Goal: Task Accomplishment & Management: Complete application form

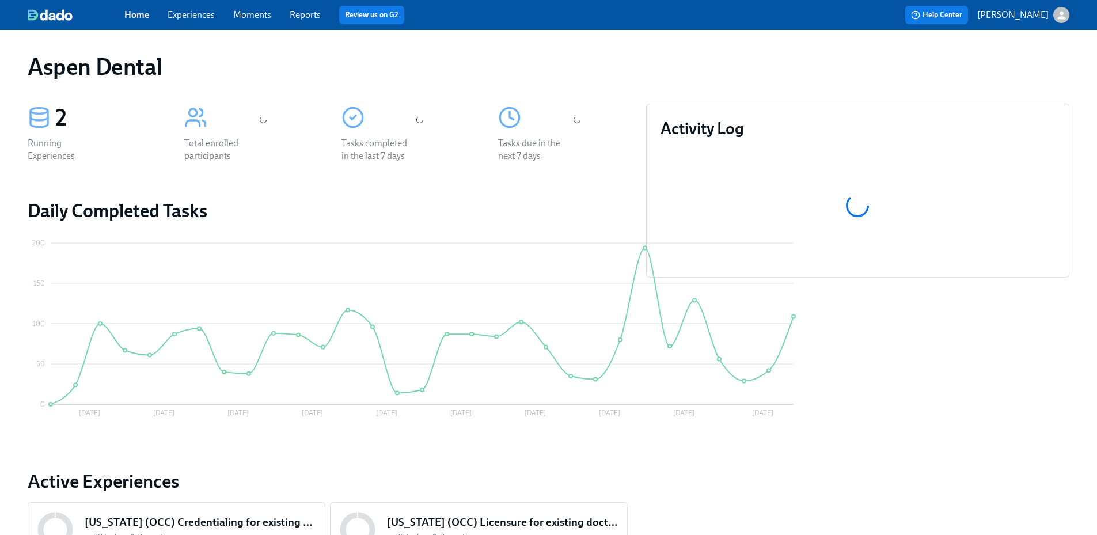
click at [310, 14] on link "Reports" at bounding box center [305, 14] width 31 height 11
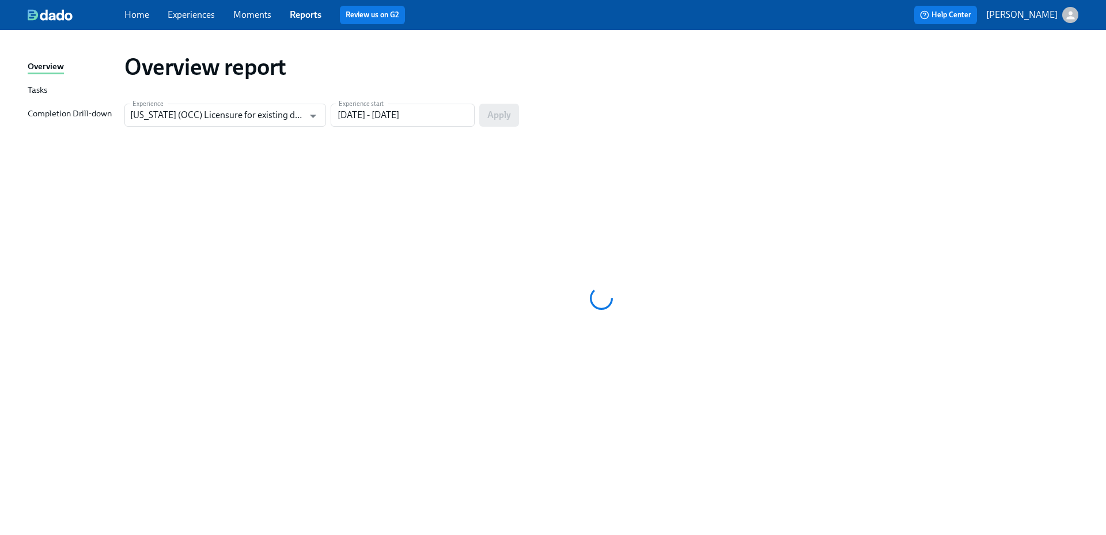
click at [100, 114] on div "Completion Drill-down" at bounding box center [70, 114] width 84 height 14
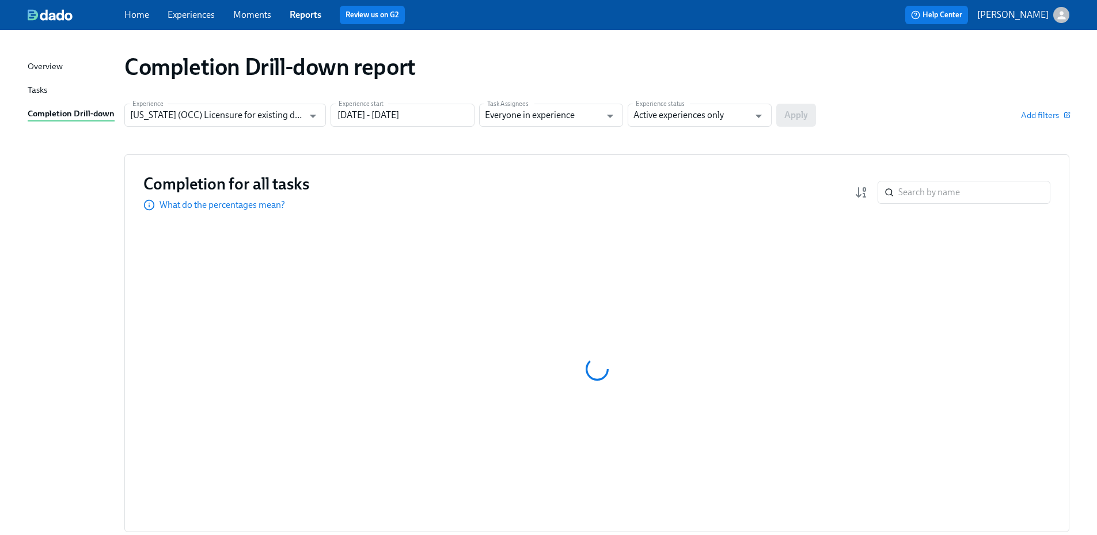
click at [266, 121] on input "[US_STATE] (OCC) Licensure for existing doctors" at bounding box center [216, 115] width 173 height 23
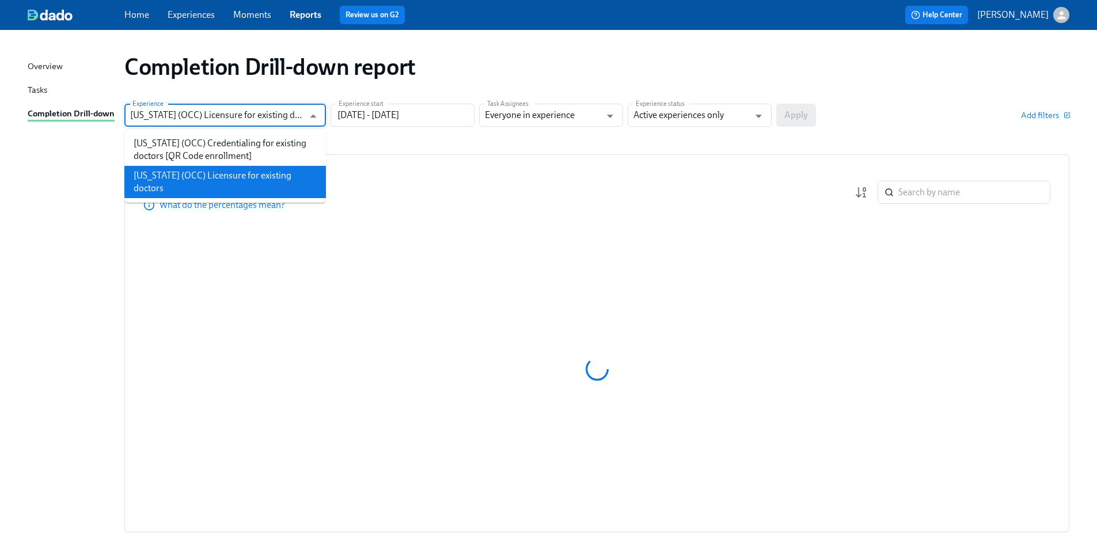
click at [266, 120] on input "[US_STATE] (OCC) Licensure for existing doctors" at bounding box center [216, 115] width 173 height 23
click at [389, 122] on input "[DATE] - [DATE]" at bounding box center [403, 115] width 144 height 23
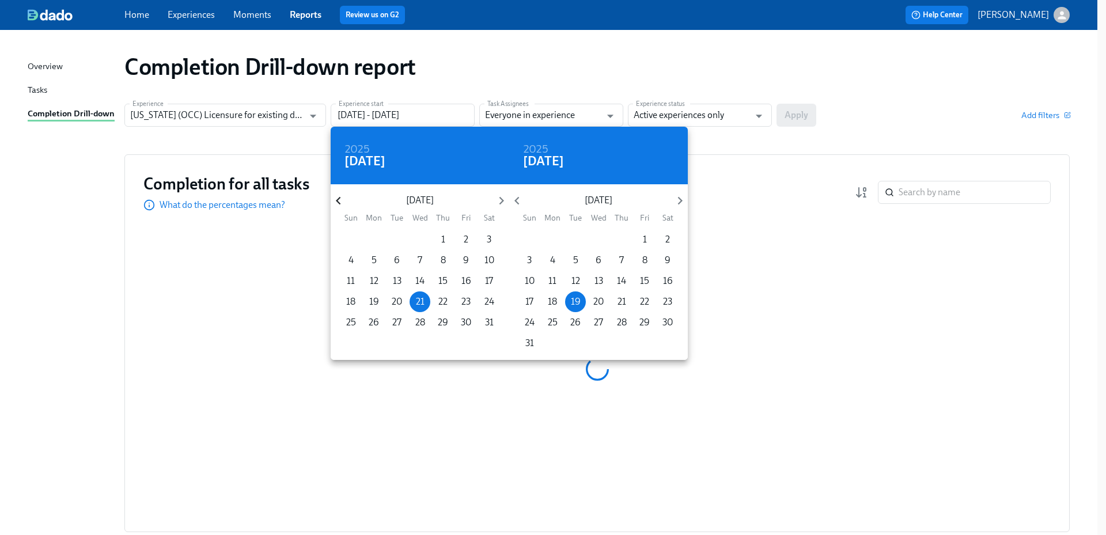
click at [344, 206] on icon "button" at bounding box center [339, 201] width 16 height 16
click at [344, 205] on icon "button" at bounding box center [339, 201] width 16 height 16
click at [344, 204] on icon "button" at bounding box center [339, 201] width 16 height 16
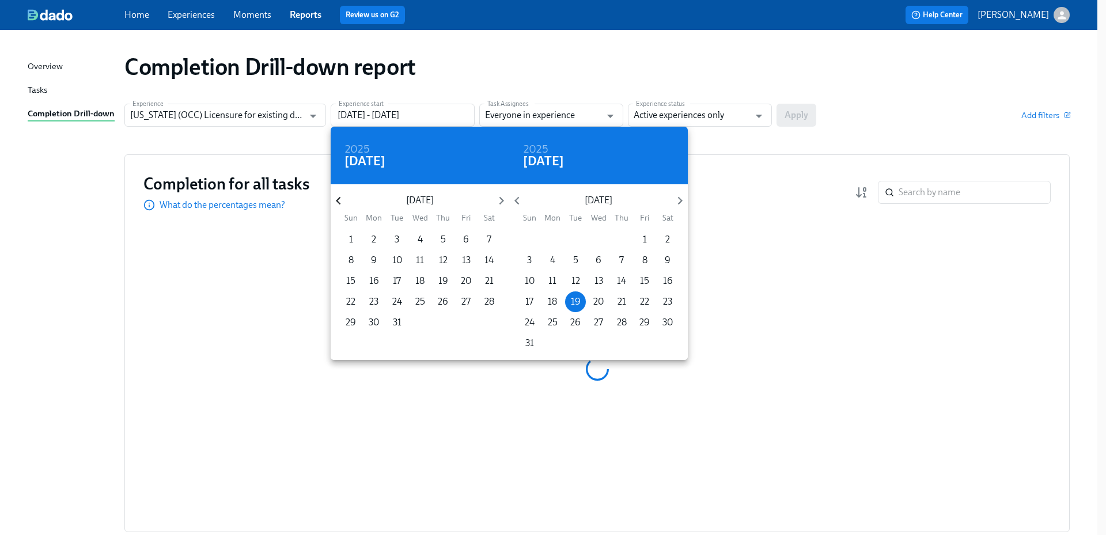
click at [344, 204] on icon "button" at bounding box center [339, 201] width 16 height 16
click at [441, 242] on p "1" at bounding box center [443, 239] width 4 height 13
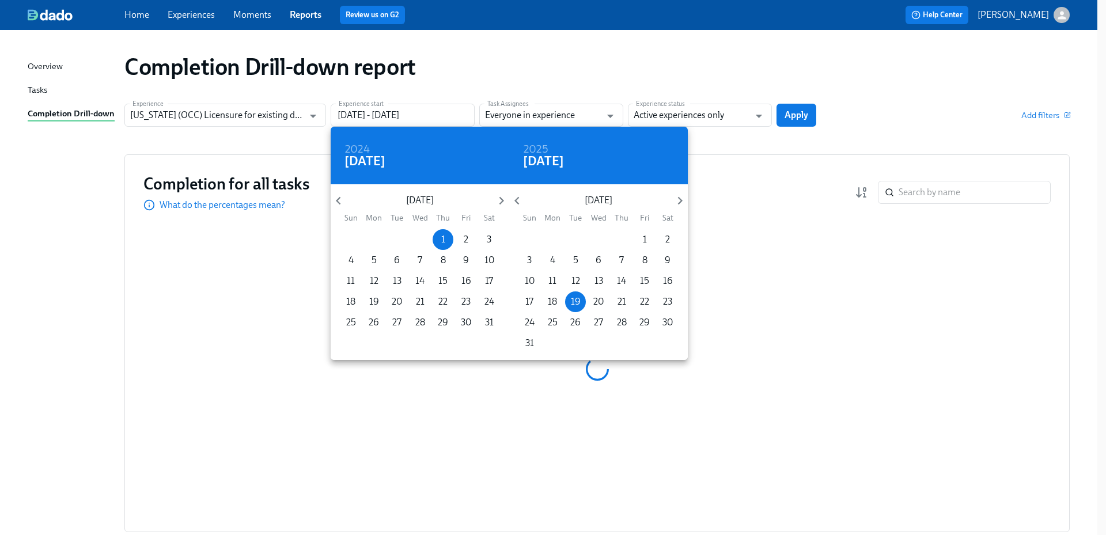
type input "08/01/2024 - 08/19/2025"
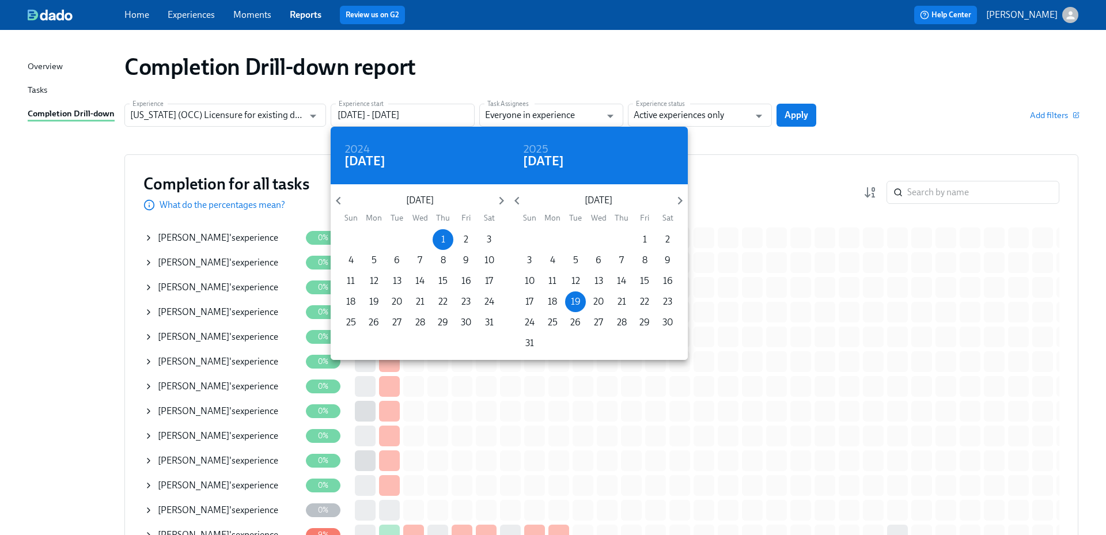
click at [699, 128] on div at bounding box center [553, 267] width 1106 height 535
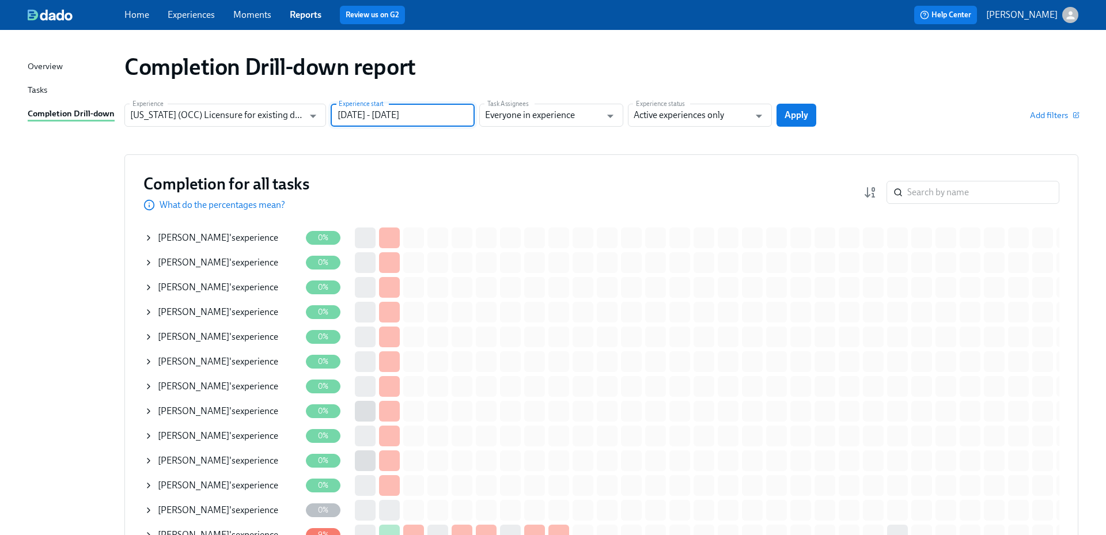
click at [706, 117] on div "2024 Thu, Aug 1 August 2024 Sun Mon Tue Wed Thu Fri Sat 28 29 30 31 1 2 3 4 5 6…" at bounding box center [553, 267] width 1106 height 535
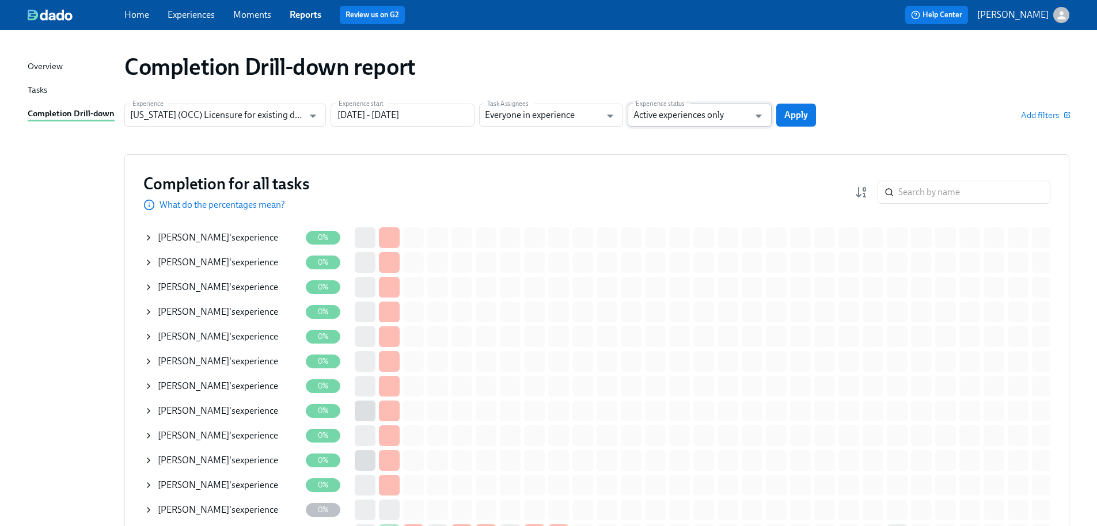
click at [706, 116] on input "Active experiences only" at bounding box center [692, 115] width 116 height 23
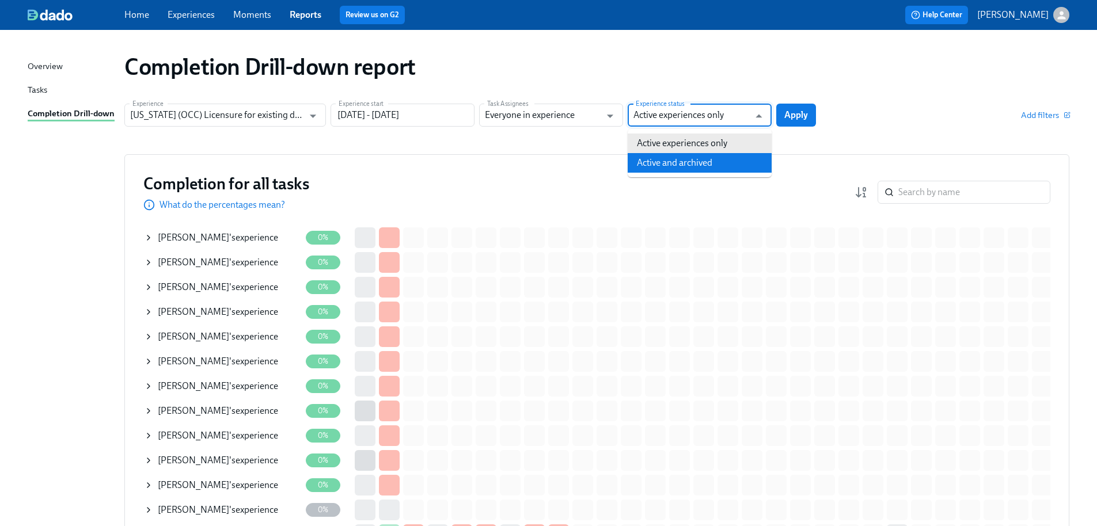
click at [693, 162] on li "Active and archived" at bounding box center [700, 163] width 144 height 20
click at [797, 115] on span "Apply" at bounding box center [796, 115] width 24 height 12
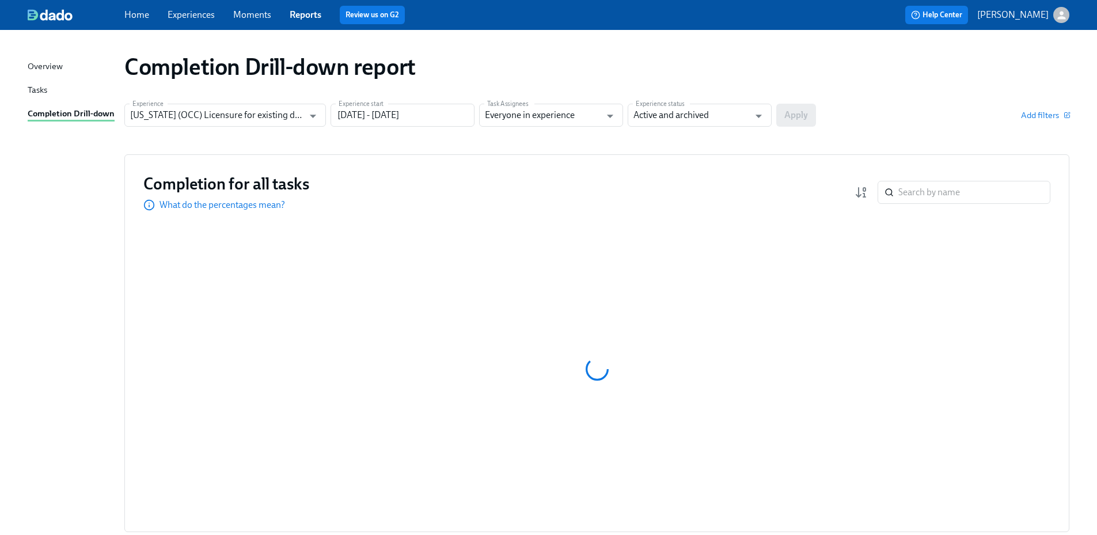
click at [142, 260] on div "Completion for all tasks What do the percentages mean? ​" at bounding box center [596, 343] width 945 height 378
click at [926, 191] on input "search" at bounding box center [974, 192] width 152 height 23
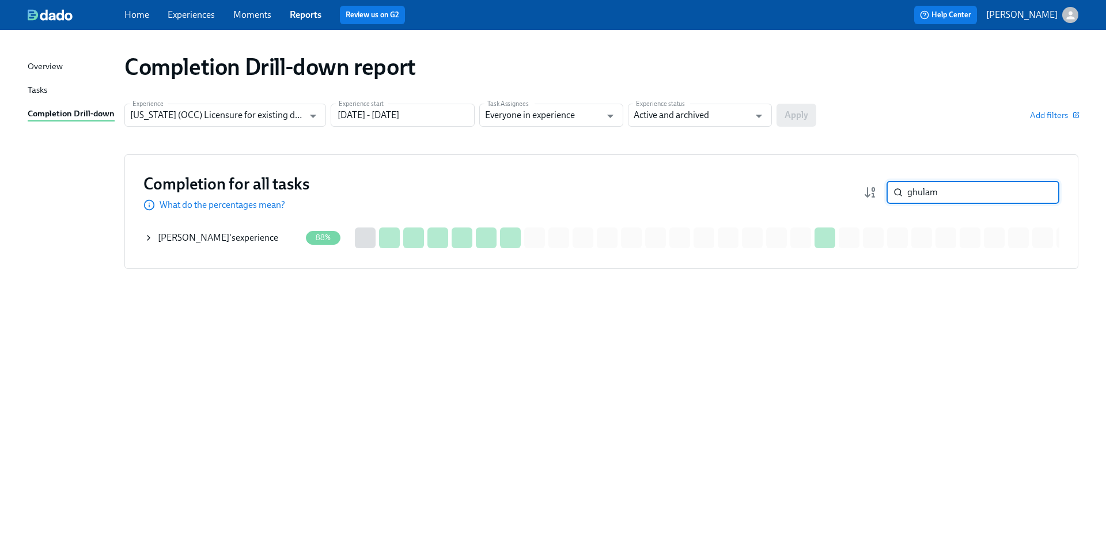
type input "ghulam"
click at [229, 238] on span "Ghulam Makhdoom" at bounding box center [193, 237] width 71 height 11
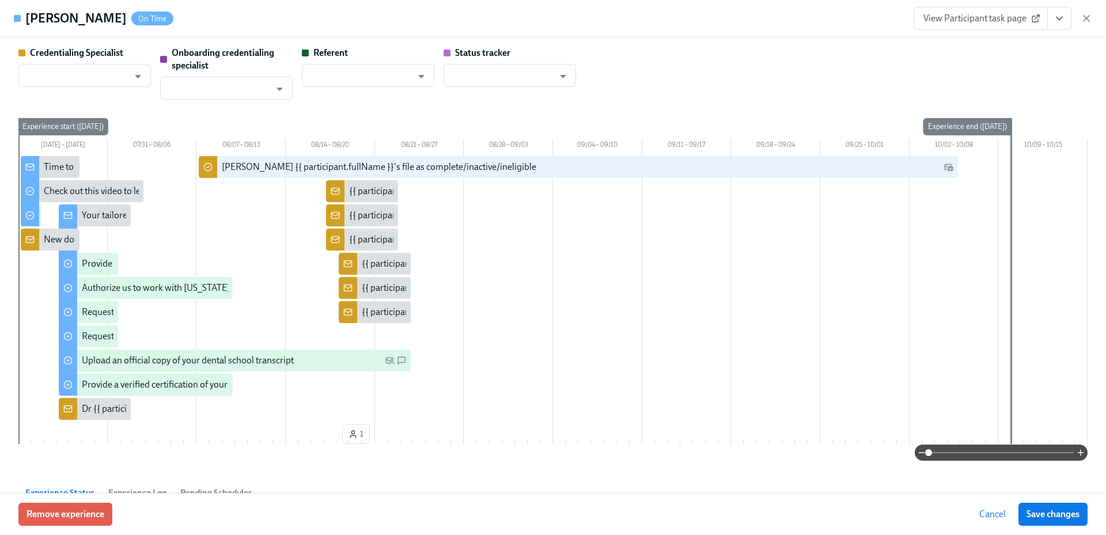
click at [981, 15] on span "View Participant task page" at bounding box center [980, 19] width 115 height 12
click at [971, 25] on link "View Participant task page" at bounding box center [980, 18] width 134 height 23
type input "Sarah Parkhurst"
type input "Gregory Trone"
type input "Dado Customer Support"
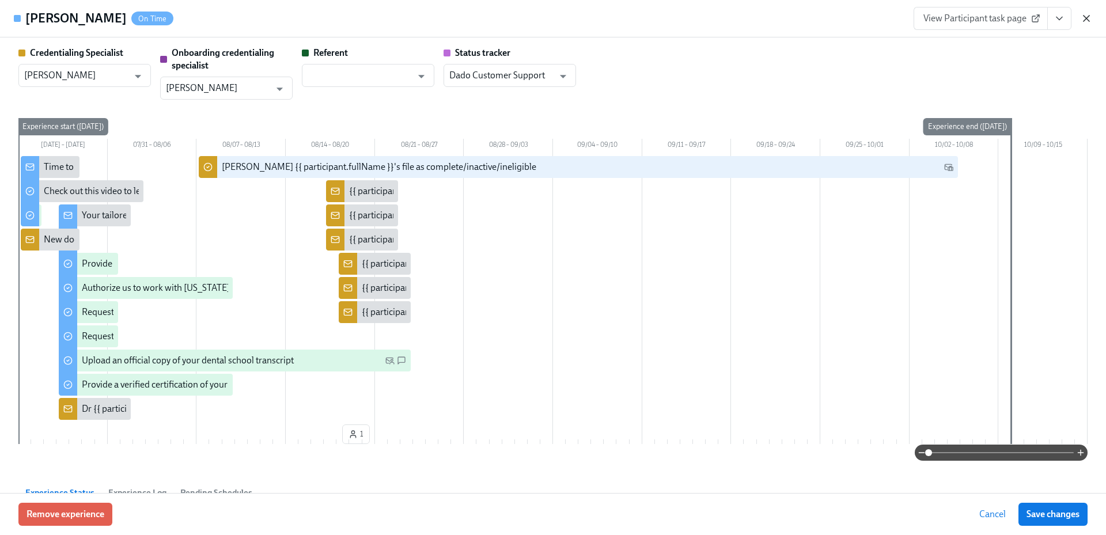
click at [1083, 16] on icon "button" at bounding box center [1086, 19] width 12 height 12
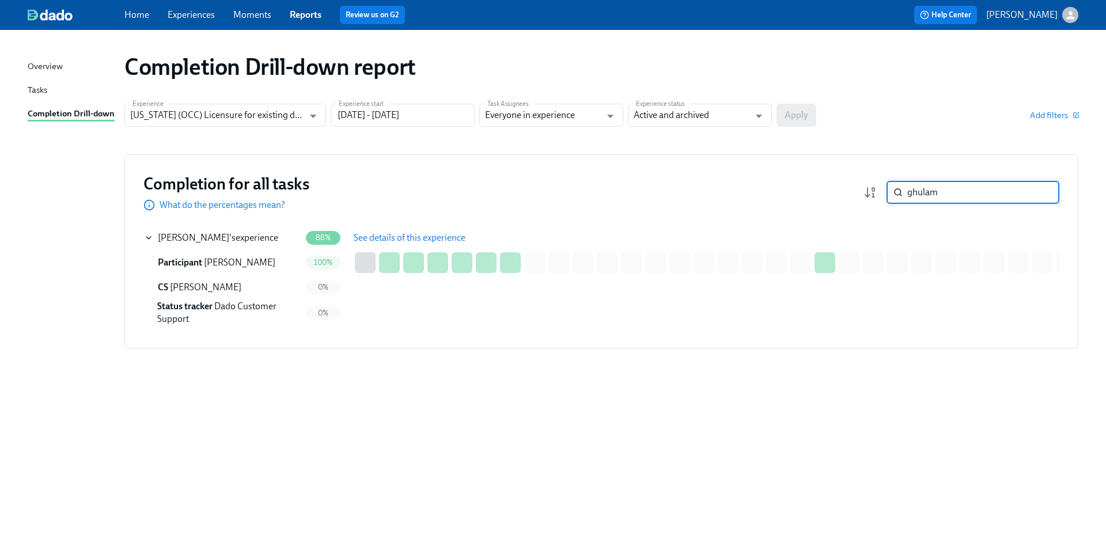
drag, startPoint x: 945, startPoint y: 195, endPoint x: 829, endPoint y: 188, distance: 116.5
click at [830, 188] on div "Completion for all tasks What do the percentages mean? ghulam ​" at bounding box center [601, 192] width 916 height 38
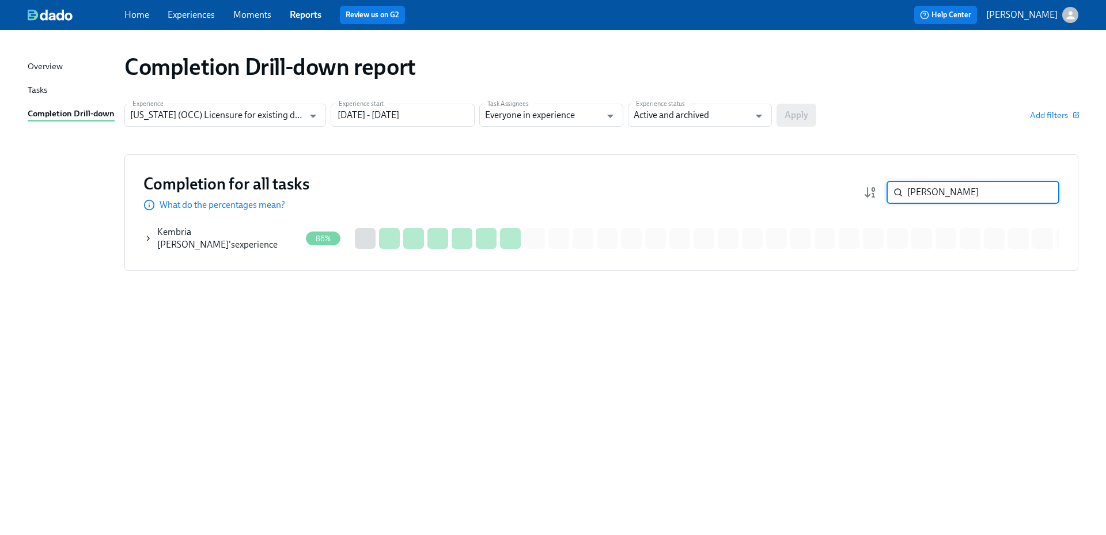
click at [184, 235] on span "Kembria Mayes" at bounding box center [192, 238] width 71 height 24
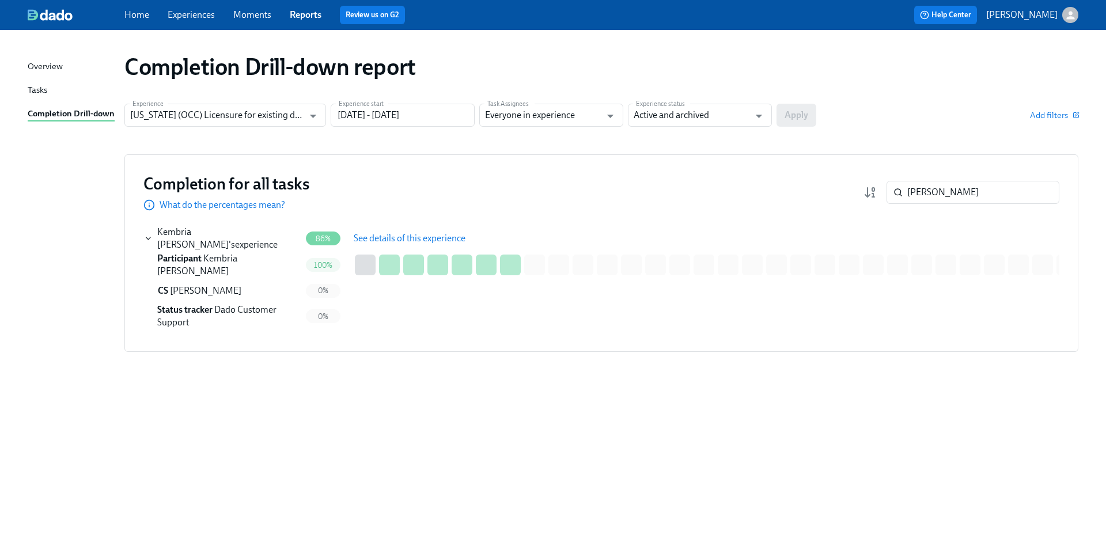
click at [373, 240] on span "See details of this experience" at bounding box center [410, 239] width 112 height 12
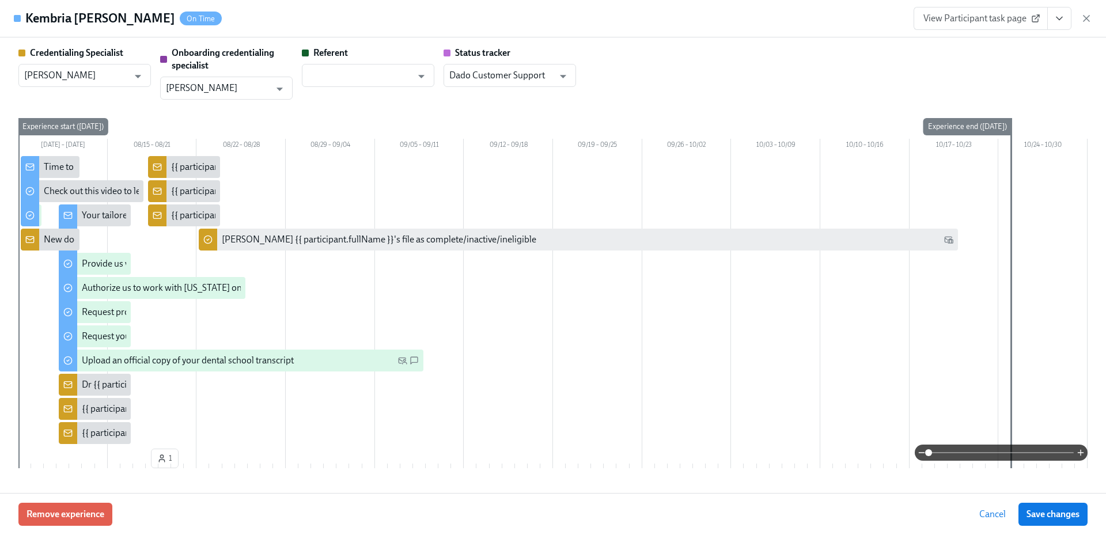
click at [979, 22] on span "View Participant task page" at bounding box center [980, 19] width 115 height 12
click at [981, 6] on div "Kembria Mayes On Time View Participant task page" at bounding box center [553, 18] width 1106 height 37
click at [980, 14] on span "View Participant task page" at bounding box center [980, 19] width 115 height 12
click at [1084, 18] on icon "button" at bounding box center [1086, 19] width 12 height 12
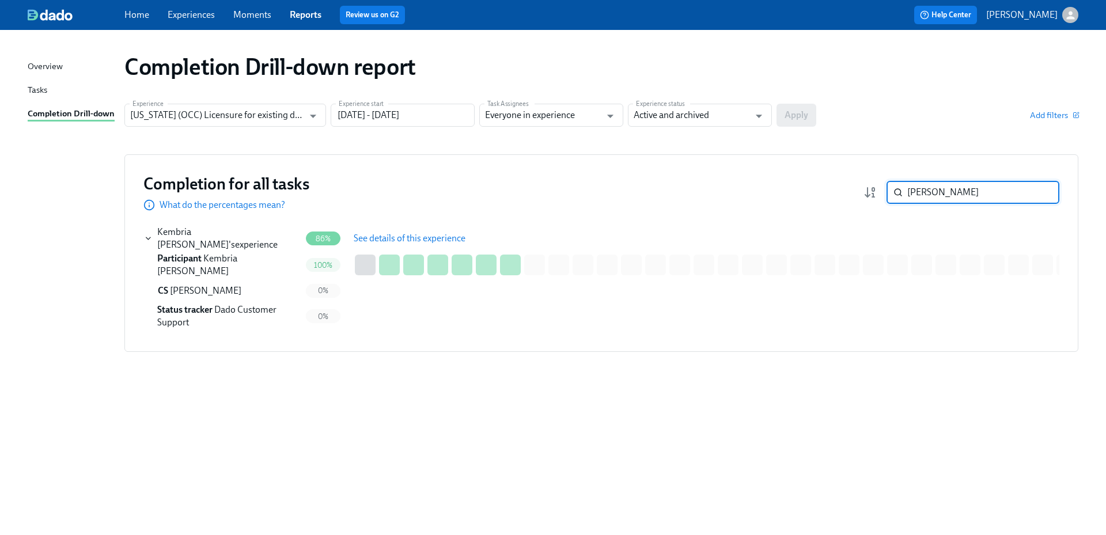
drag, startPoint x: 989, startPoint y: 192, endPoint x: 890, endPoint y: 191, distance: 99.1
click at [890, 191] on div "mayes ​" at bounding box center [972, 192] width 173 height 23
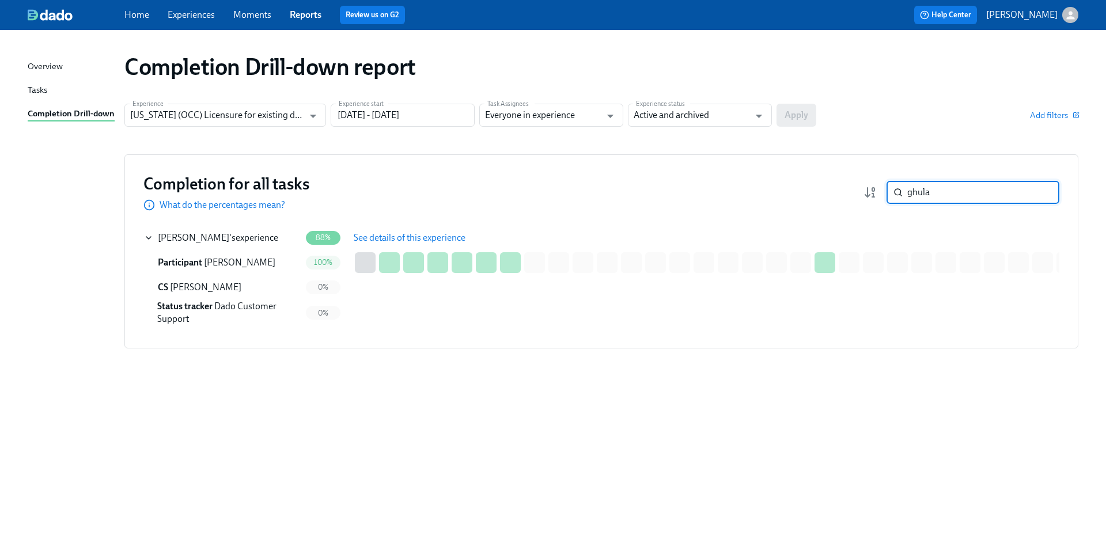
click at [378, 236] on span "See details of this experience" at bounding box center [410, 238] width 112 height 12
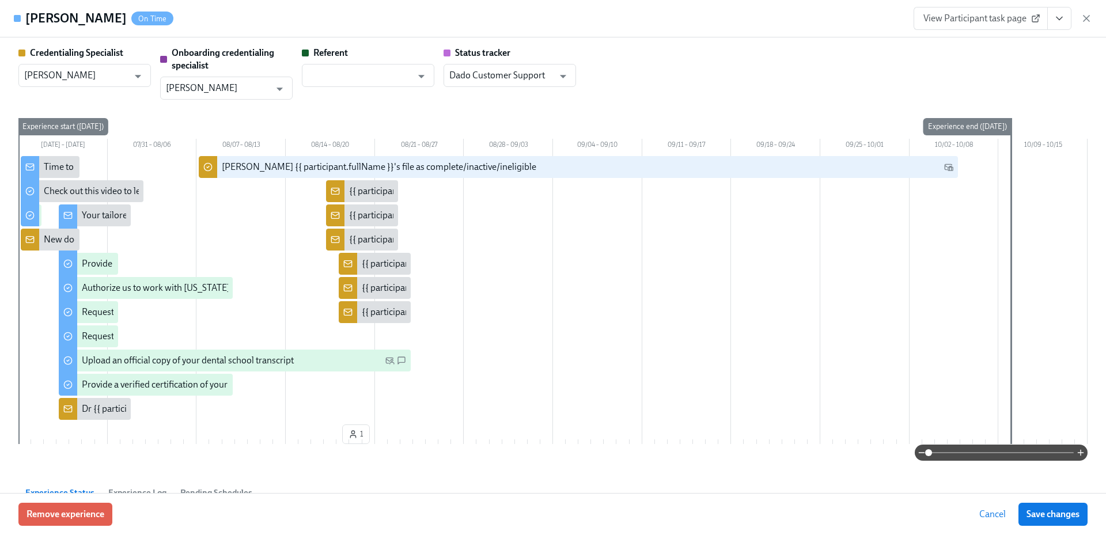
click at [1007, 25] on link "View Participant task page" at bounding box center [980, 18] width 134 height 23
click at [998, 26] on link "View Participant task page" at bounding box center [980, 18] width 134 height 23
click at [1086, 17] on icon "button" at bounding box center [1086, 19] width 12 height 12
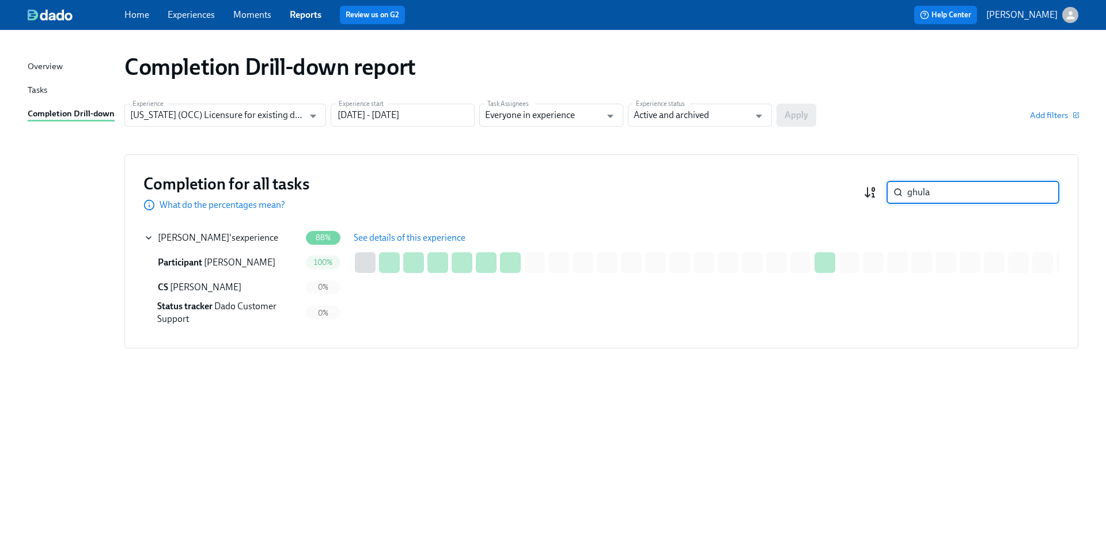
drag, startPoint x: 908, startPoint y: 189, endPoint x: 866, endPoint y: 189, distance: 41.5
click at [866, 189] on div "ghula ​" at bounding box center [961, 192] width 196 height 23
type input "c"
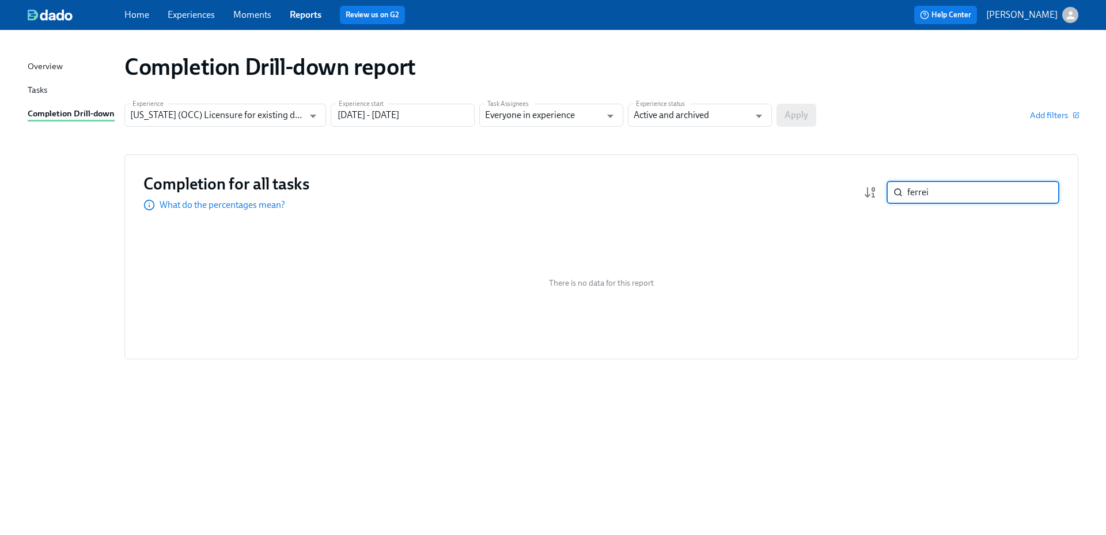
drag, startPoint x: 910, startPoint y: 191, endPoint x: 854, endPoint y: 189, distance: 56.5
click at [858, 189] on div "Completion for all tasks What do the percentages mean? ferrei ​" at bounding box center [601, 192] width 916 height 38
type input "ferrei"
click at [297, 116] on input "Illinois (OCC) Licensure for existing doctors" at bounding box center [216, 115] width 173 height 23
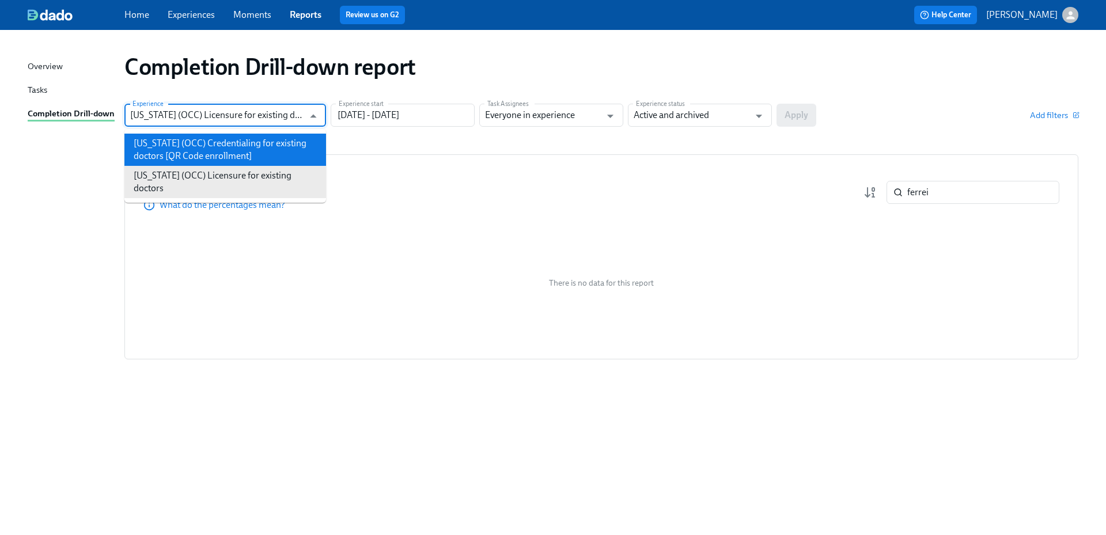
click at [286, 145] on li "Illinois (OCC) Credentialing for existing doctors [QR Code enrollment]" at bounding box center [225, 150] width 202 height 32
type input "Illinois (OCC) Credentialing for existing doctors [QR Code enrollment]"
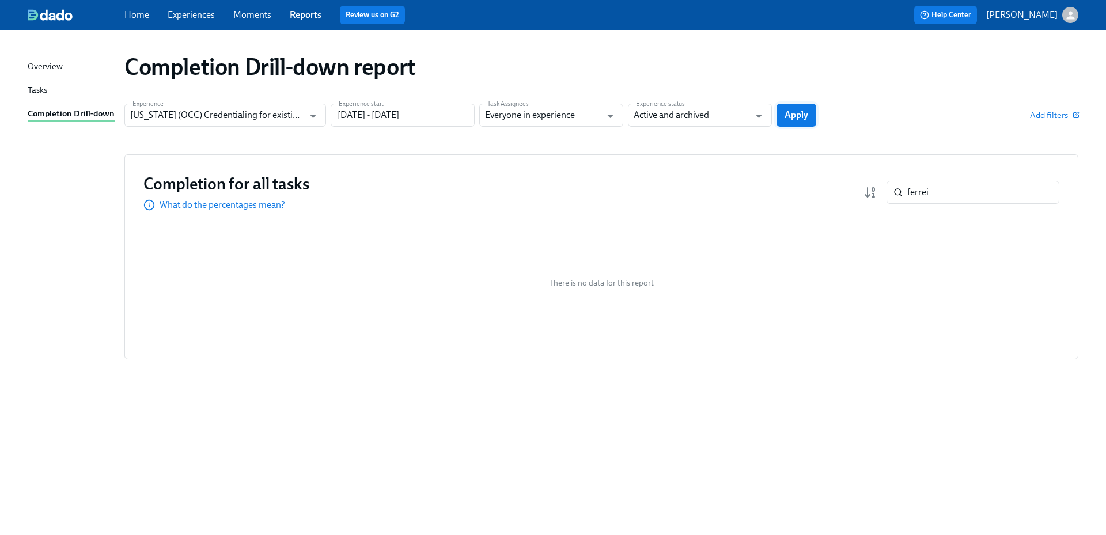
click at [805, 109] on button "Apply" at bounding box center [796, 115] width 40 height 23
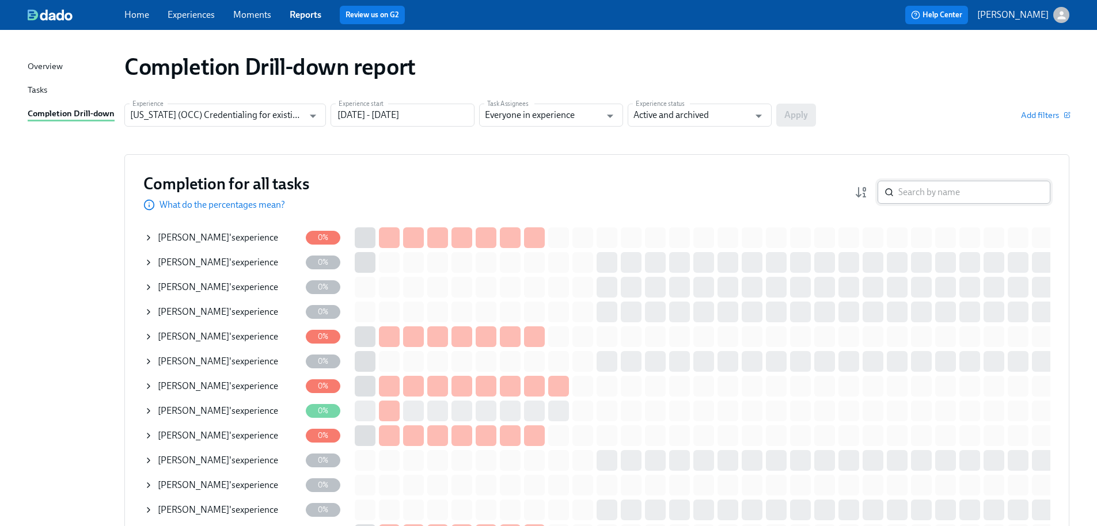
click at [944, 188] on input "search" at bounding box center [974, 192] width 152 height 23
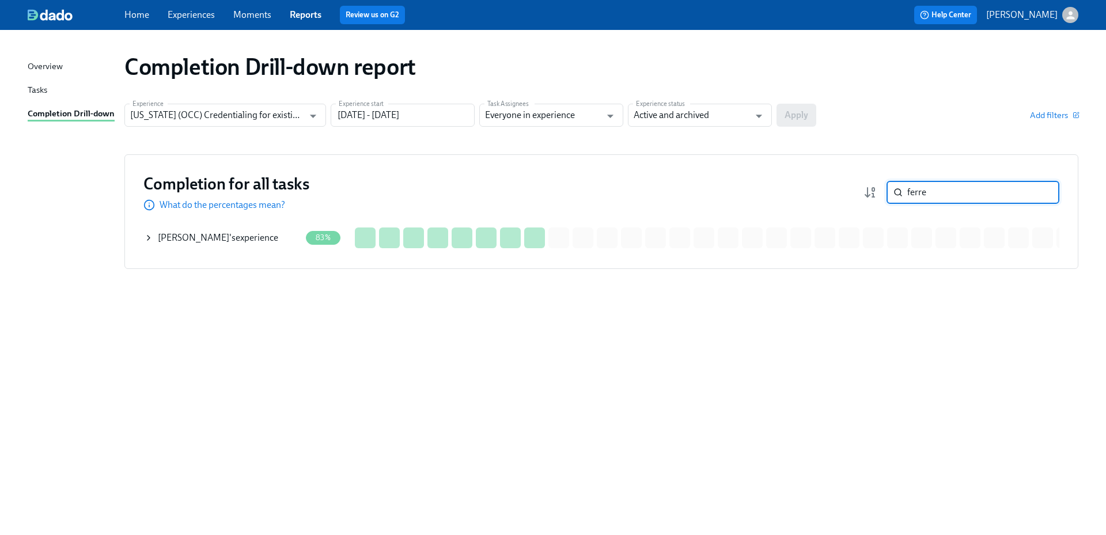
type input "ferre"
click at [276, 242] on div "Carolina Ferreira 's experience" at bounding box center [222, 237] width 157 height 23
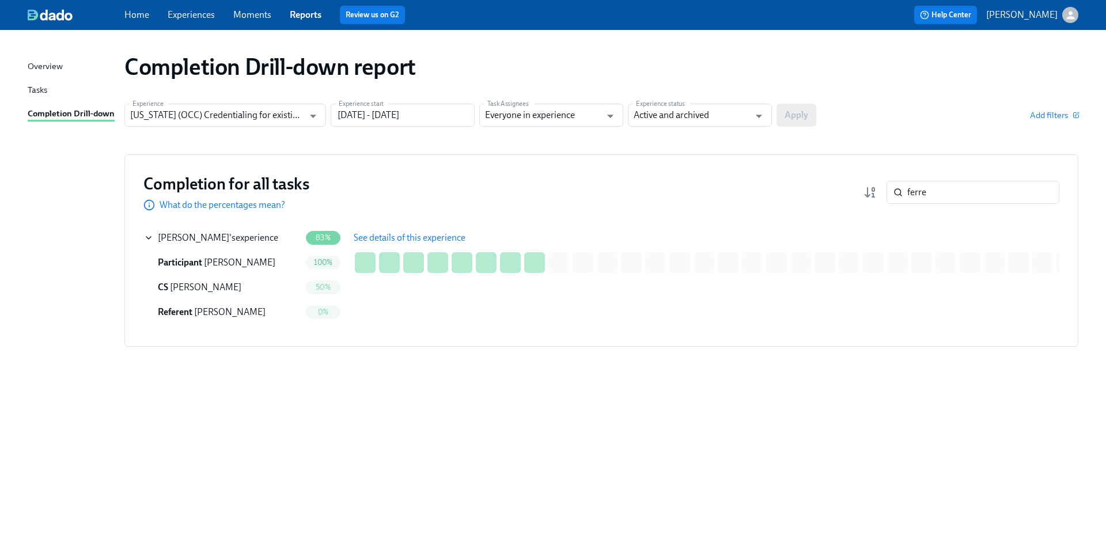
click at [424, 238] on span "See details of this experience" at bounding box center [410, 238] width 112 height 12
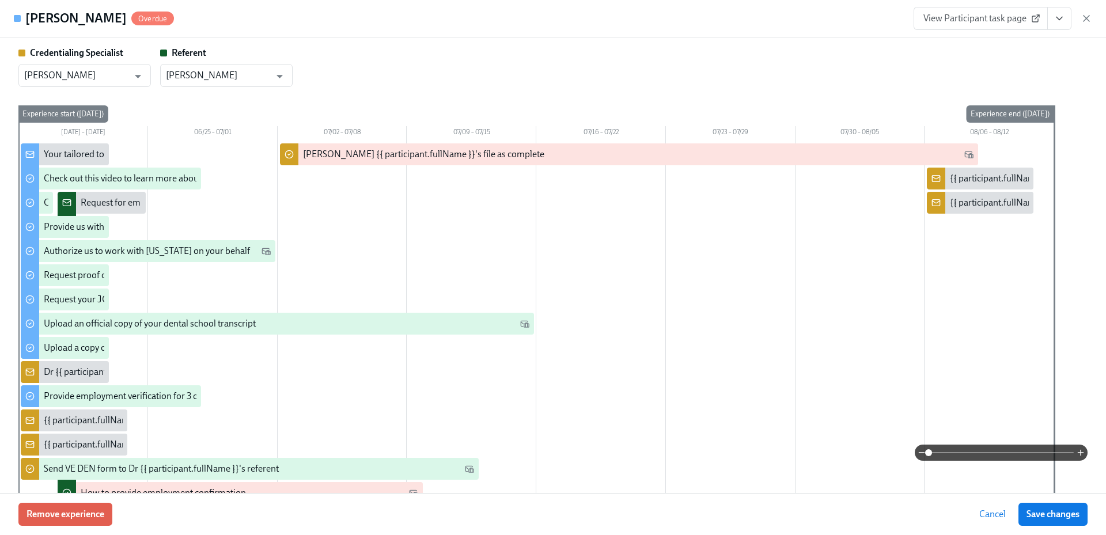
click at [975, 22] on span "View Participant task page" at bounding box center [980, 19] width 115 height 12
click at [964, 16] on span "View Participant task page" at bounding box center [980, 19] width 115 height 12
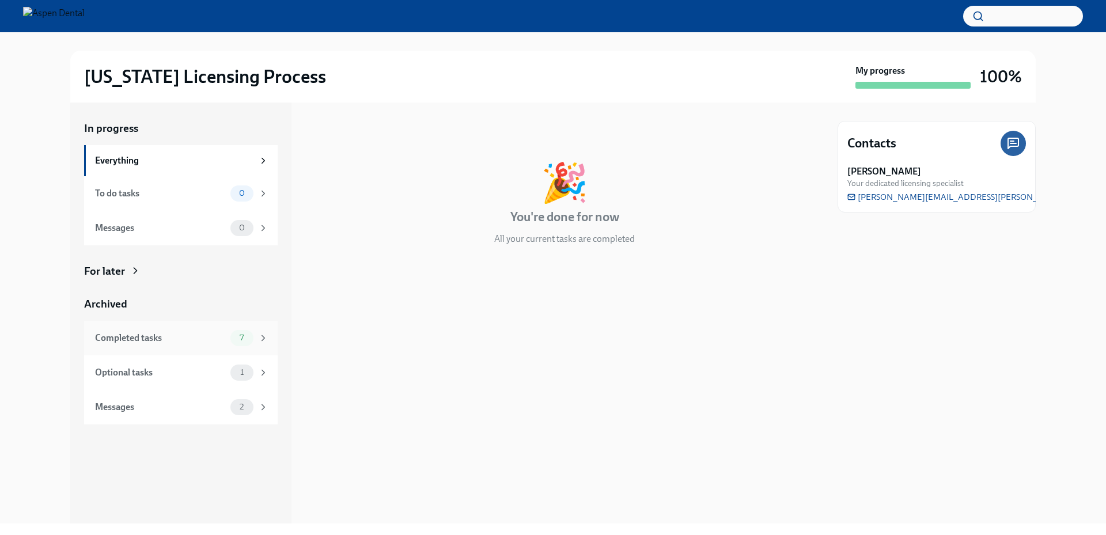
click at [214, 341] on div "Completed tasks" at bounding box center [160, 338] width 131 height 13
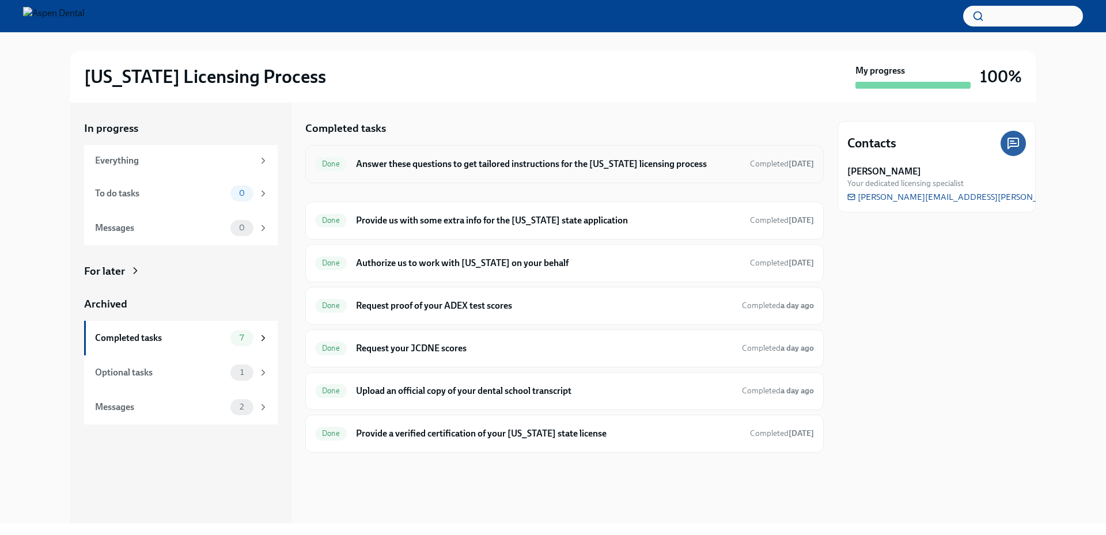
click at [457, 173] on div "Done Answer these questions to get tailored instructions for the Illinois licen…" at bounding box center [564, 164] width 499 height 18
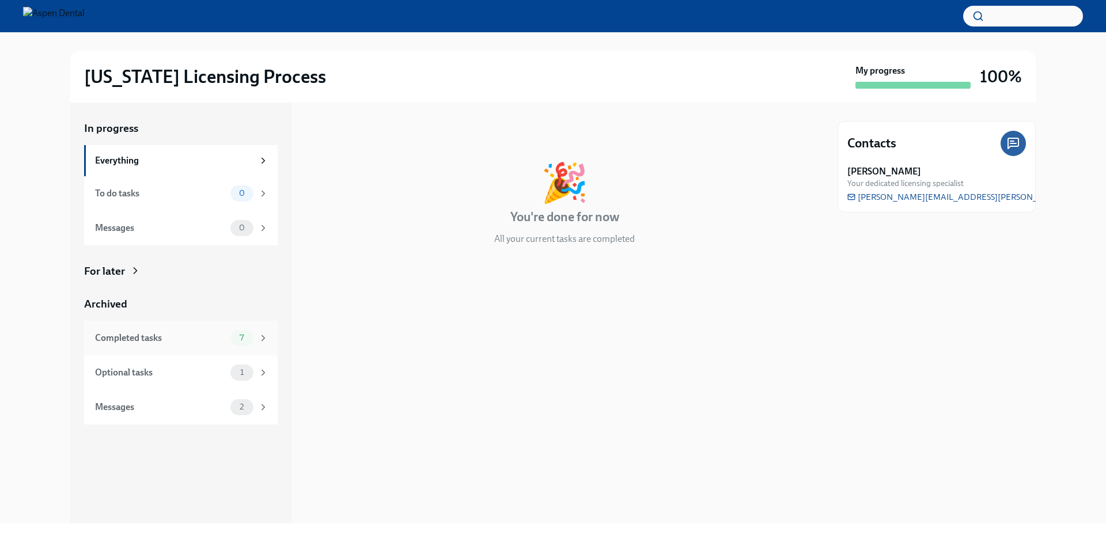
click at [201, 339] on div "Completed tasks" at bounding box center [160, 338] width 131 height 13
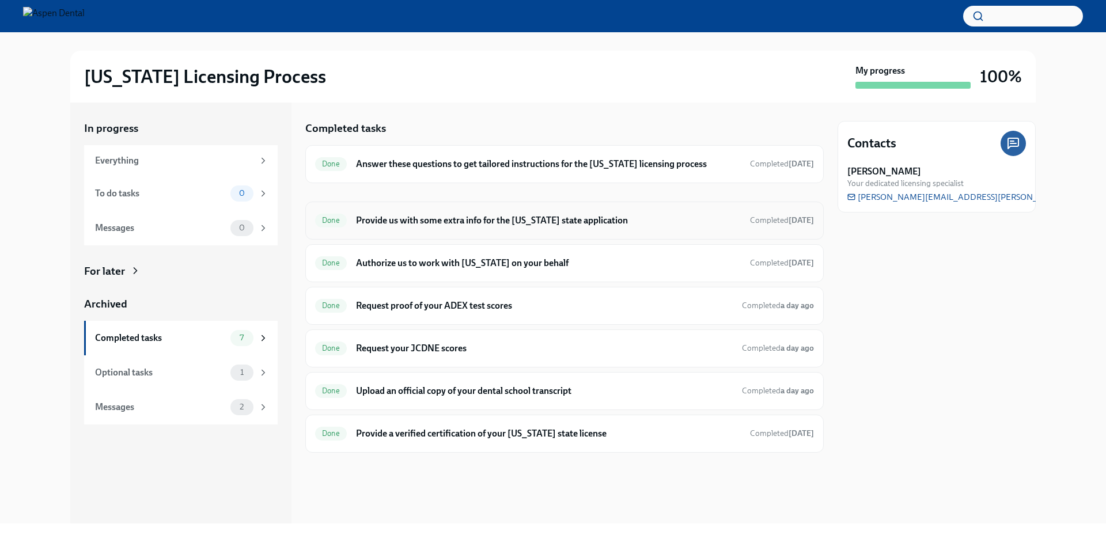
click at [450, 221] on h6 "Provide us with some extra info for the [US_STATE] state application" at bounding box center [548, 220] width 385 height 13
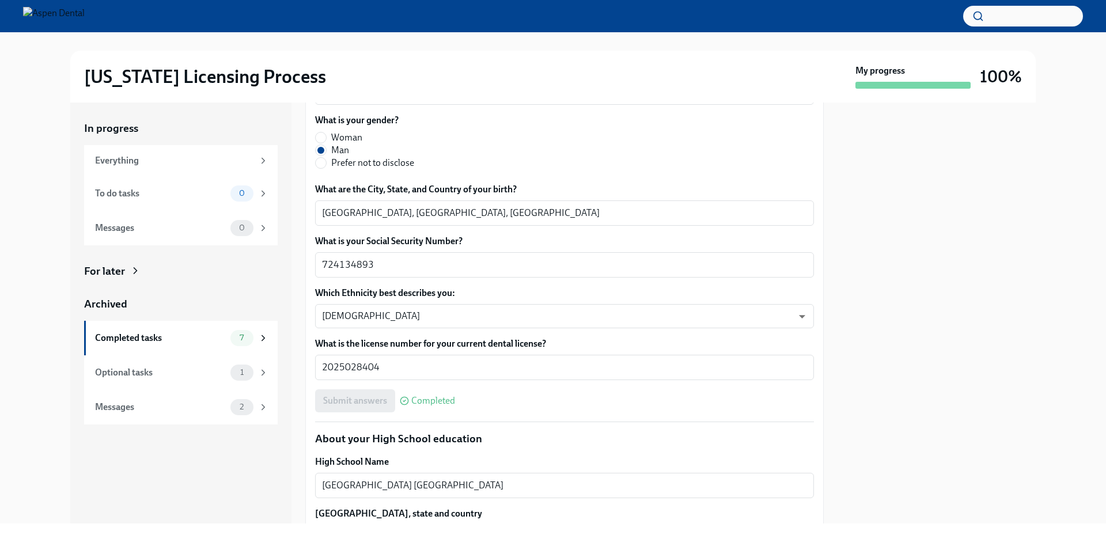
scroll to position [518, 0]
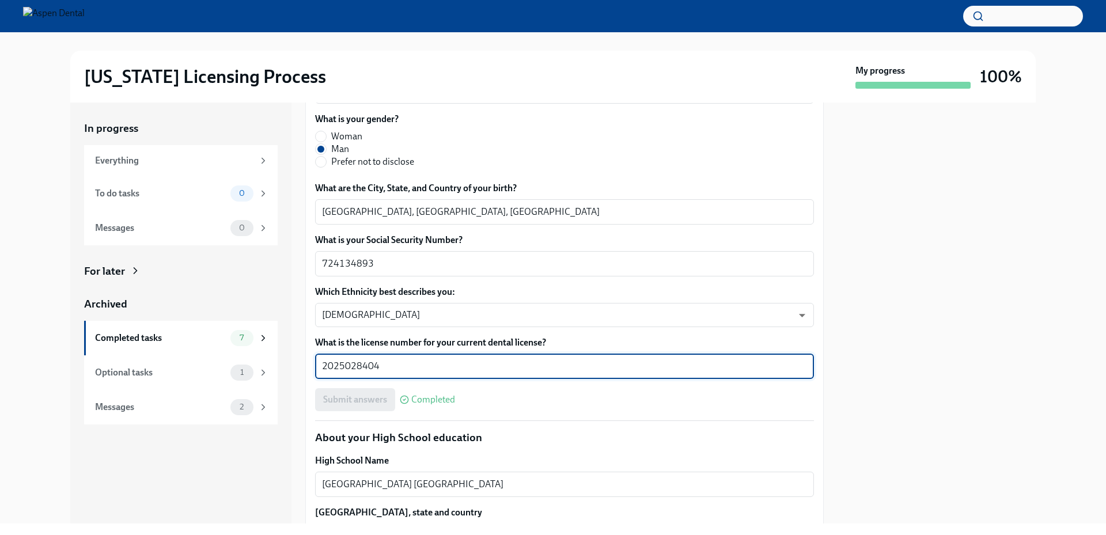
drag, startPoint x: 396, startPoint y: 368, endPoint x: 307, endPoint y: 359, distance: 89.1
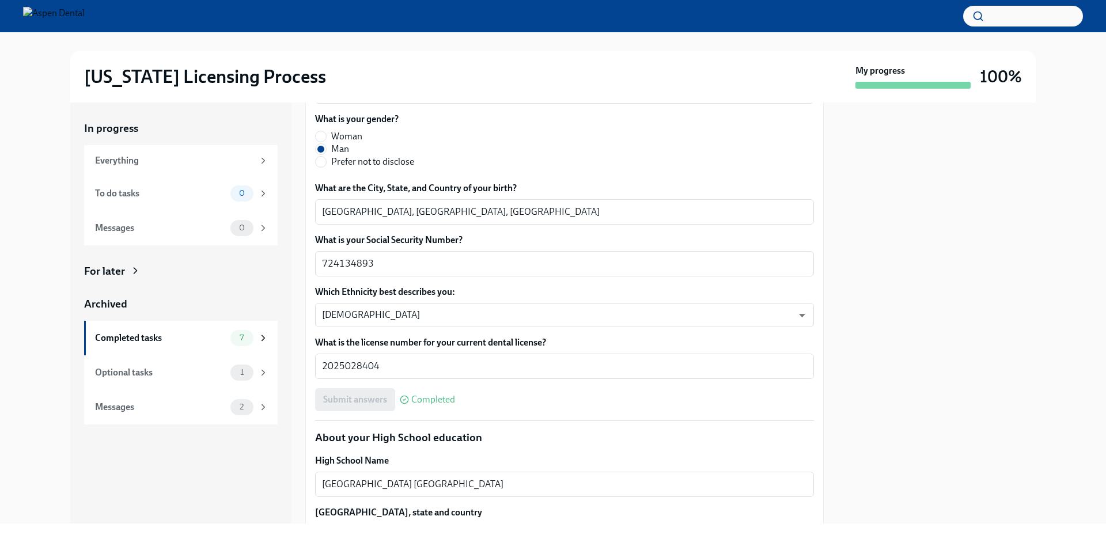
click at [849, 336] on div at bounding box center [936, 313] width 198 height 421
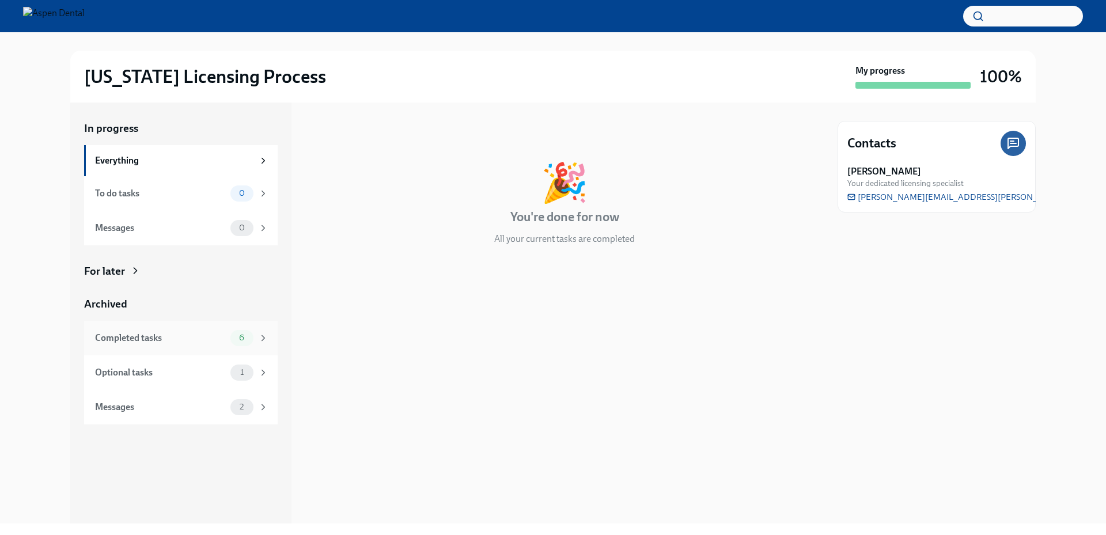
click at [144, 337] on div "Completed tasks" at bounding box center [160, 338] width 131 height 13
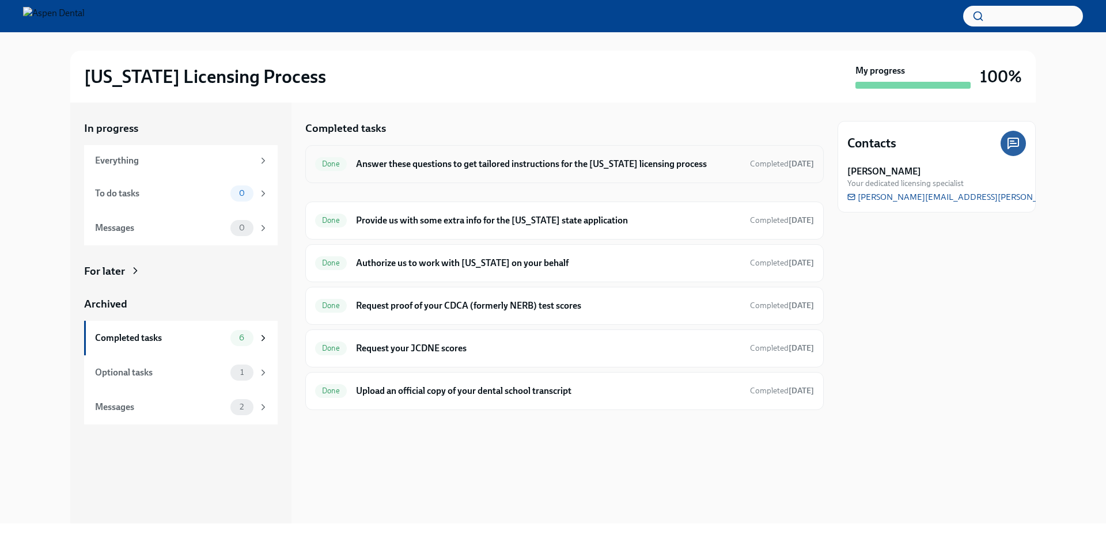
click at [454, 166] on h6 "Answer these questions to get tailored instructions for the [US_STATE] licensin…" at bounding box center [548, 164] width 385 height 13
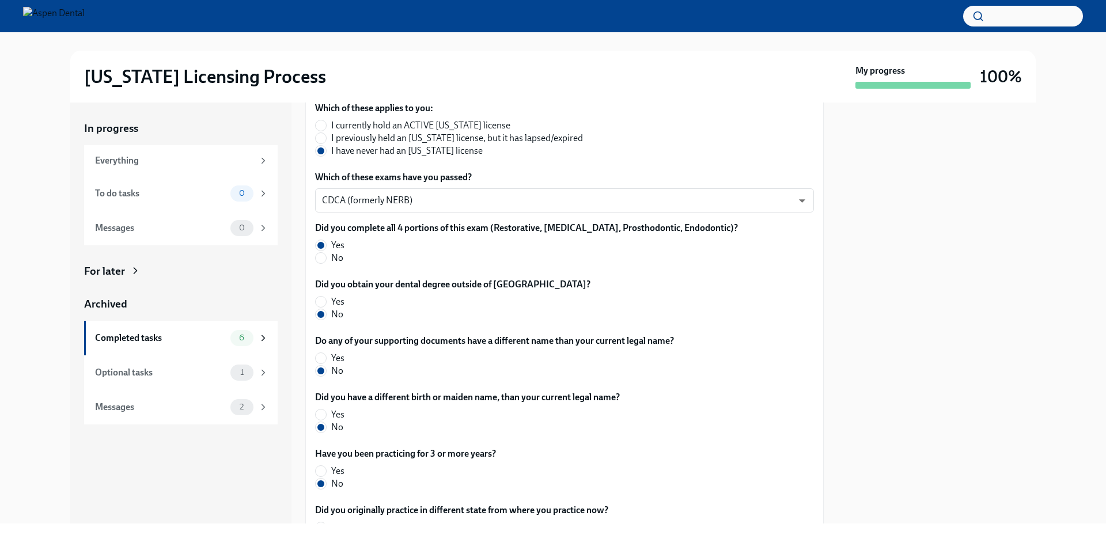
scroll to position [521, 0]
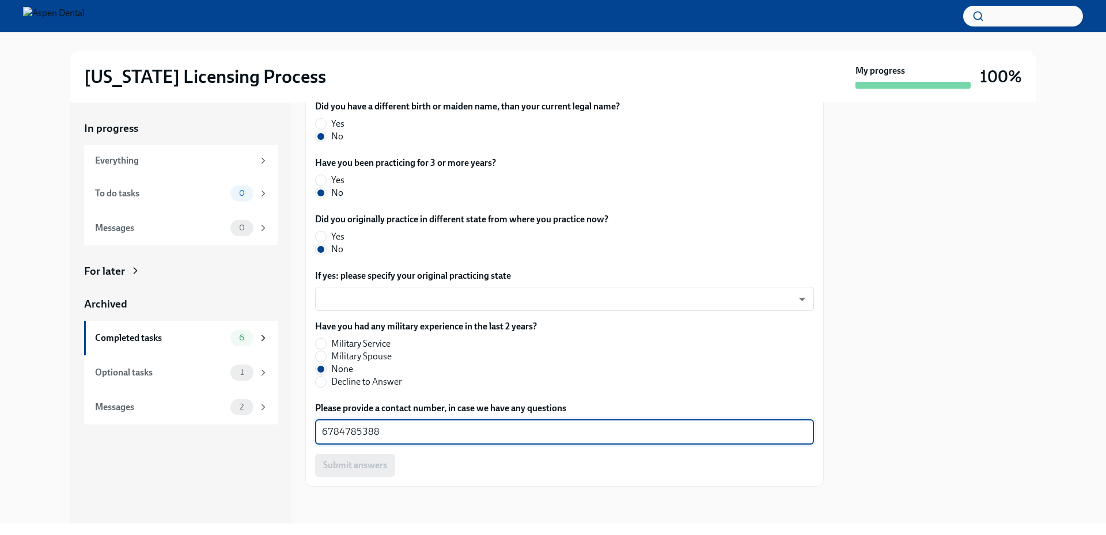
drag, startPoint x: 398, startPoint y: 430, endPoint x: 305, endPoint y: 427, distance: 92.8
click at [305, 427] on div "The requirements for training at the OCC vary depending on your situation. Plea…" at bounding box center [564, 116] width 518 height 742
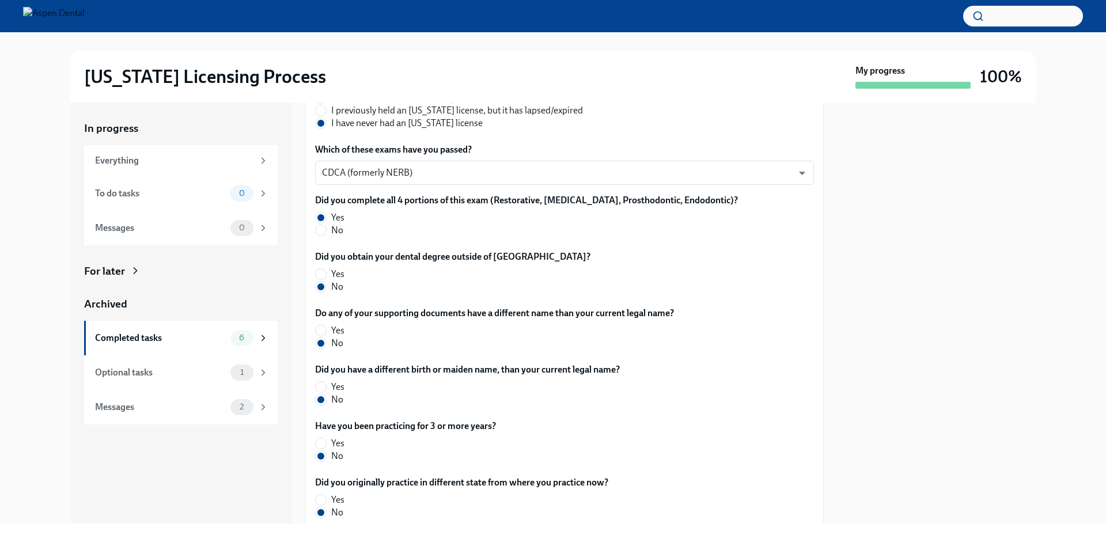
scroll to position [0, 0]
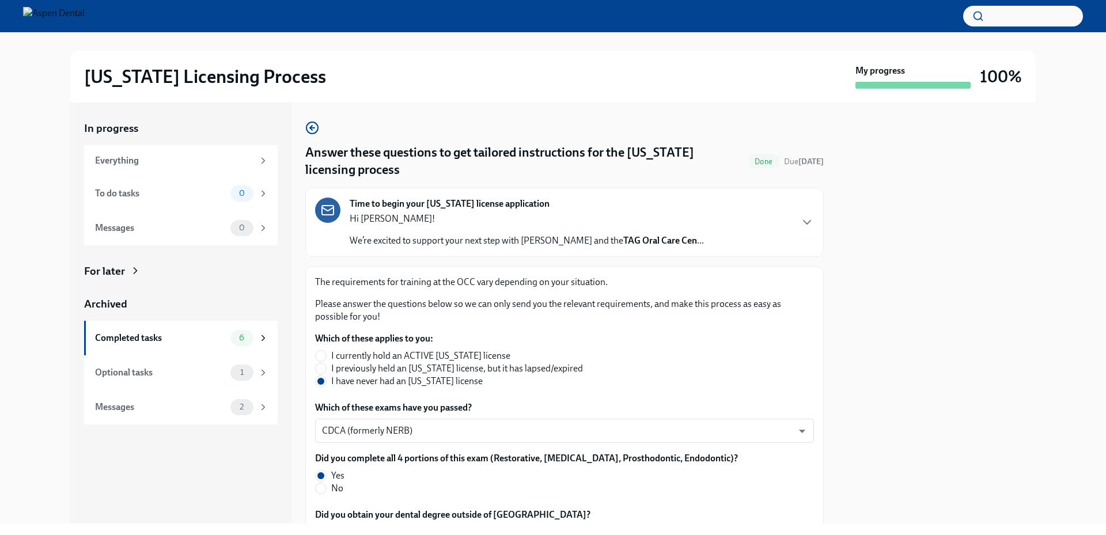
click at [887, 287] on div at bounding box center [936, 313] width 198 height 421
click at [790, 301] on p "Please answer the questions below so we can only send you the relevant requirem…" at bounding box center [564, 310] width 499 height 25
click at [32, 183] on div "In progress Everything To do tasks 0 Messages 0 For later Archived Completed ta…" at bounding box center [552, 313] width 1069 height 421
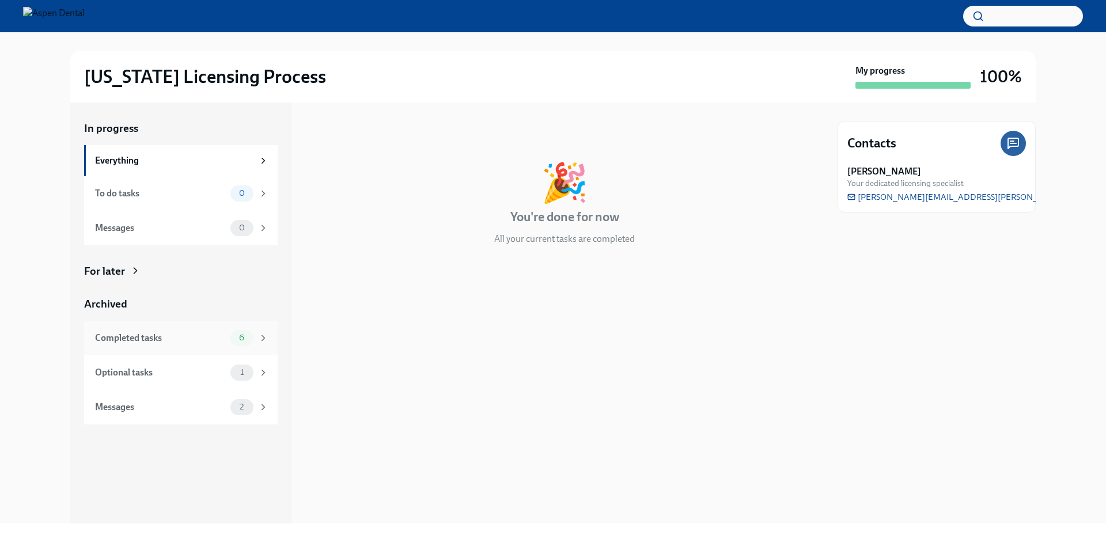
click at [169, 341] on div "Completed tasks" at bounding box center [160, 338] width 131 height 13
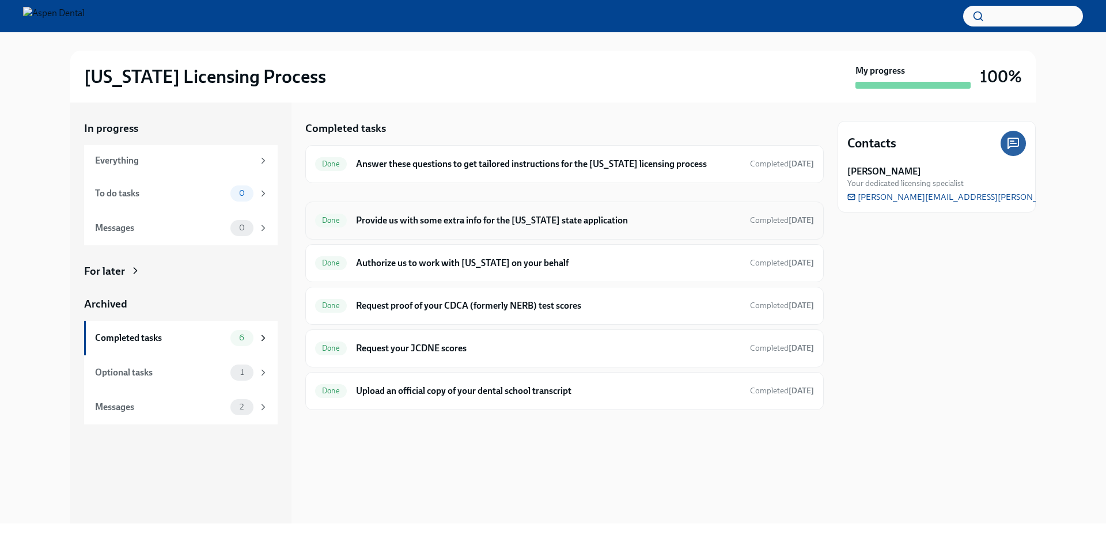
click at [473, 210] on div "Done Provide us with some extra info for the Illinois state application Complet…" at bounding box center [564, 221] width 518 height 38
click at [473, 218] on h6 "Provide us with some extra info for the [US_STATE] state application" at bounding box center [548, 220] width 385 height 13
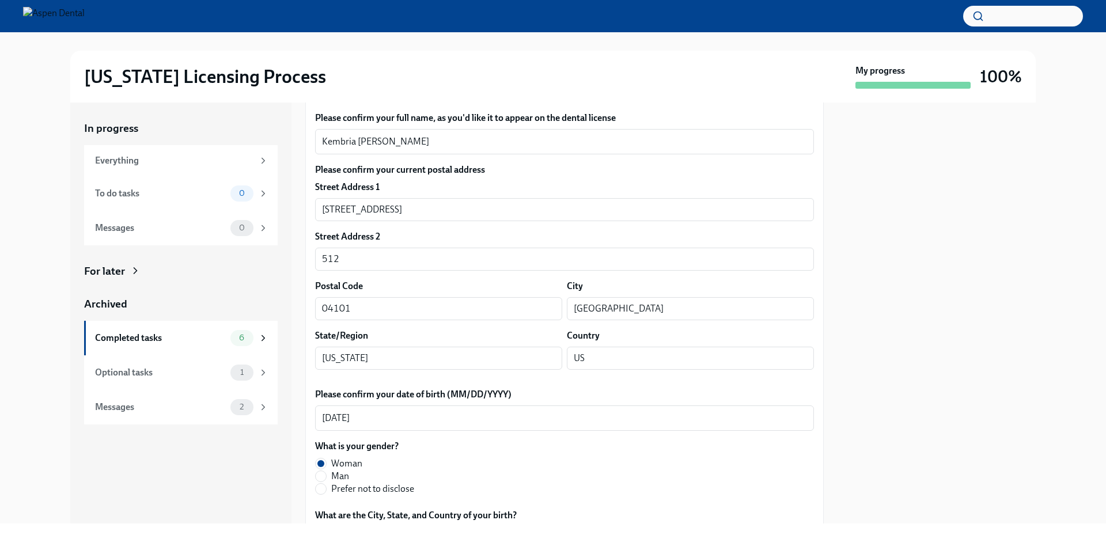
scroll to position [173, 0]
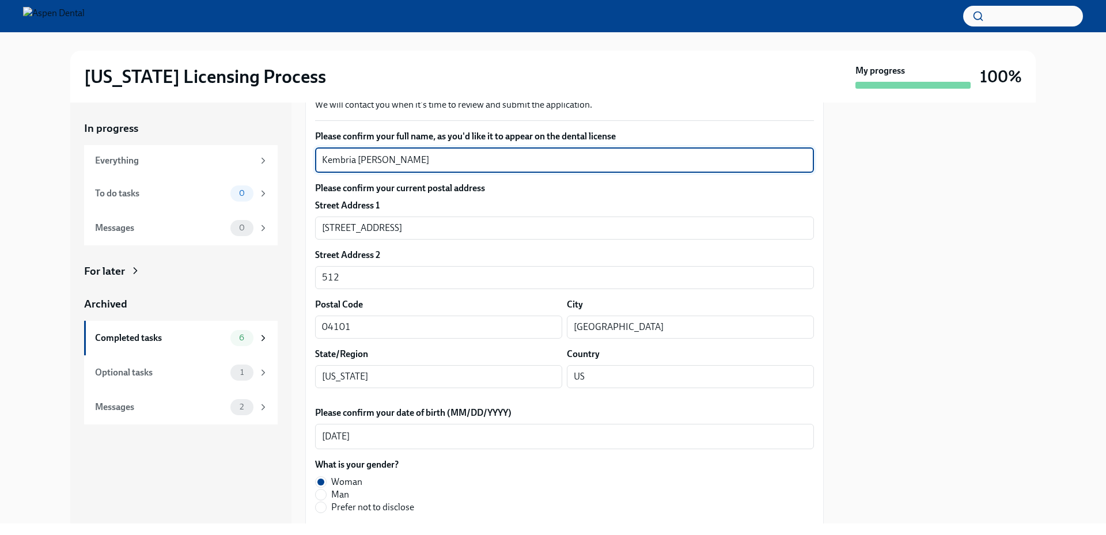
drag, startPoint x: 395, startPoint y: 157, endPoint x: 341, endPoint y: 169, distance: 55.5
click at [316, 159] on div "Kembria Mayes x ​" at bounding box center [564, 159] width 499 height 25
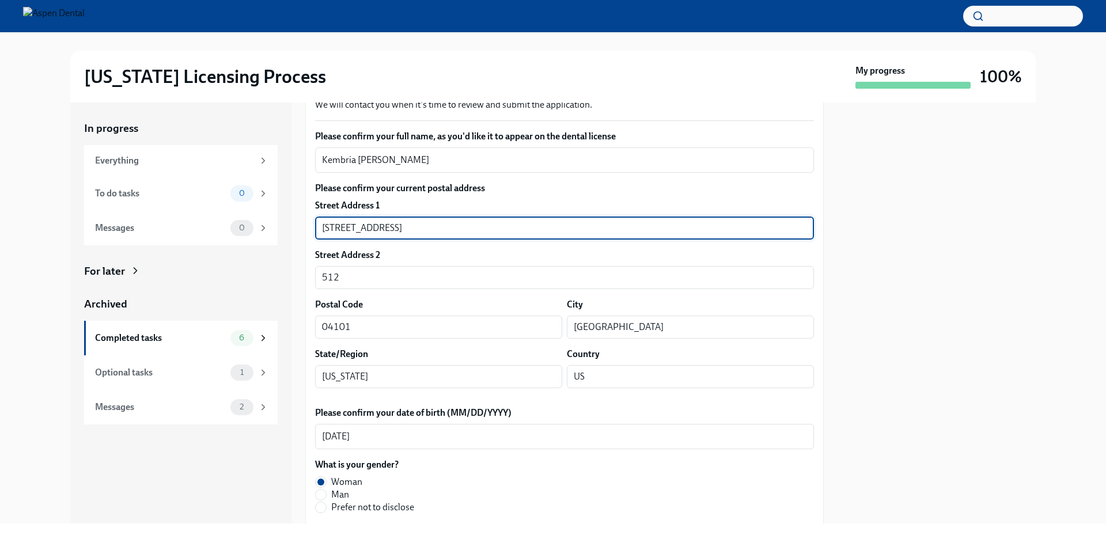
drag, startPoint x: 389, startPoint y: 228, endPoint x: 286, endPoint y: 221, distance: 103.3
click at [286, 221] on div "In progress Everything To do tasks 0 Messages 0 For later Archived Completed ta…" at bounding box center [552, 313] width 965 height 421
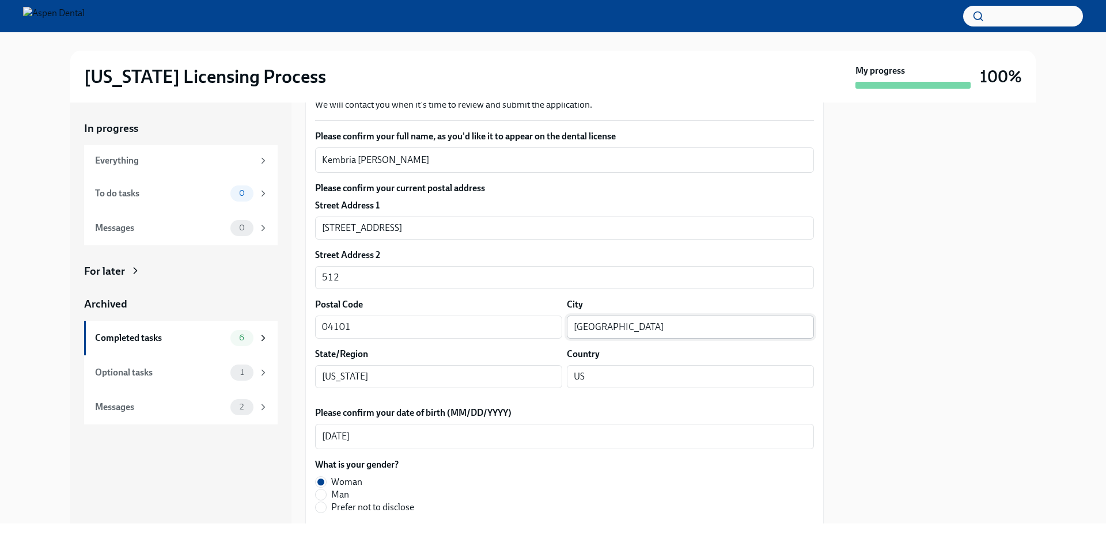
click at [592, 323] on input "portland" at bounding box center [690, 327] width 247 height 23
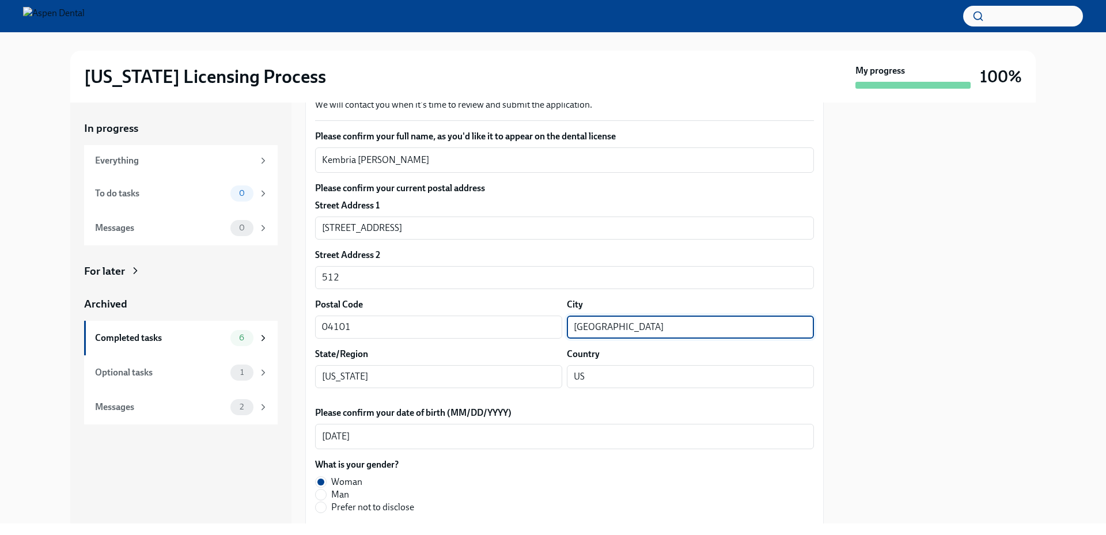
click at [592, 323] on input "portland" at bounding box center [690, 327] width 247 height 23
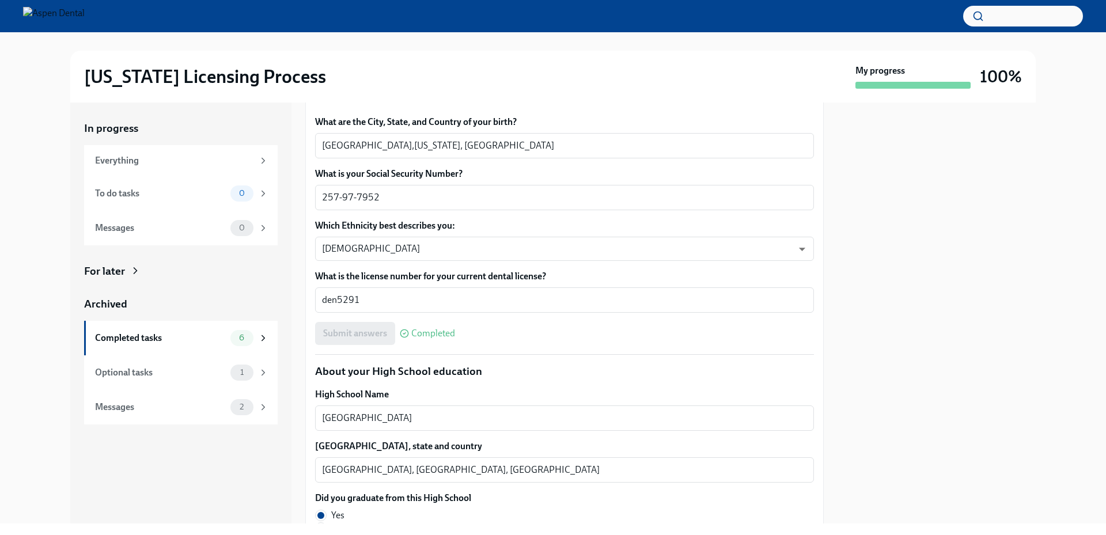
scroll to position [527, 0]
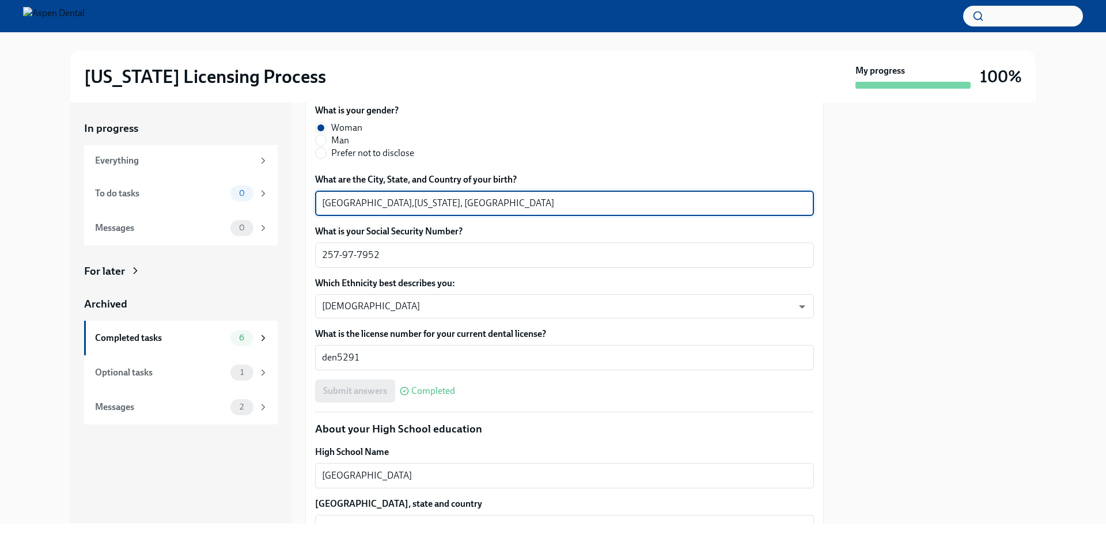
click at [331, 203] on textarea "Rome,Georgia, USA" at bounding box center [564, 203] width 485 height 14
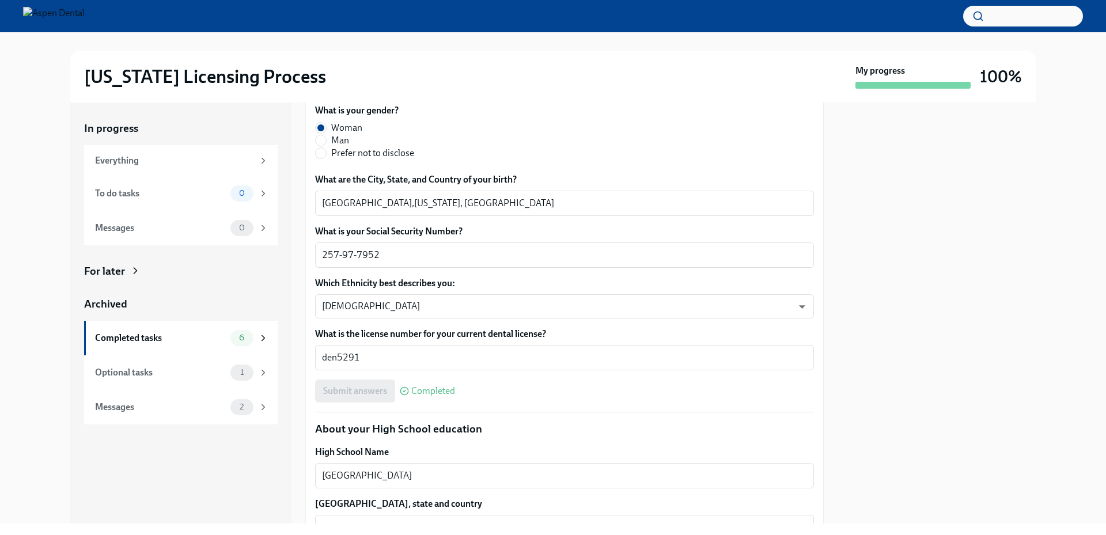
click at [1033, 247] on div at bounding box center [936, 313] width 198 height 421
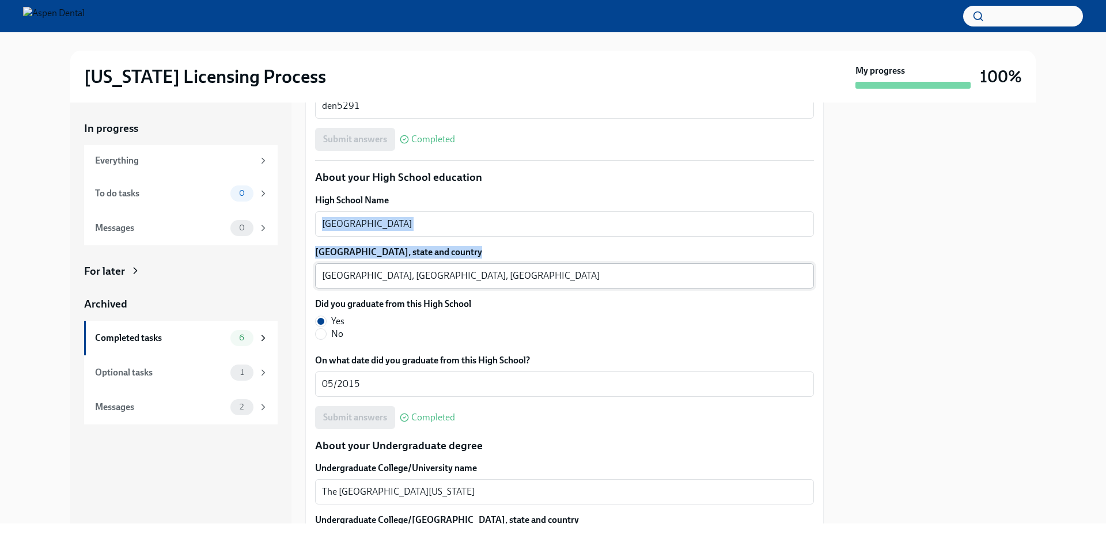
scroll to position [815, 0]
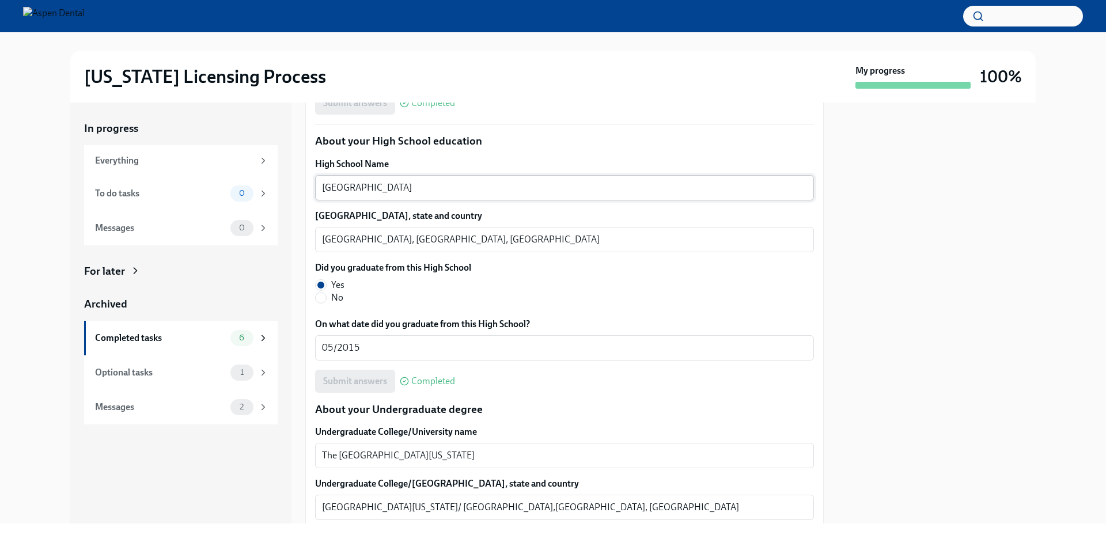
drag, startPoint x: 439, startPoint y: 248, endPoint x: 457, endPoint y: 180, distance: 70.3
click at [457, 180] on div "Douglas county High school x ​" at bounding box center [564, 187] width 499 height 25
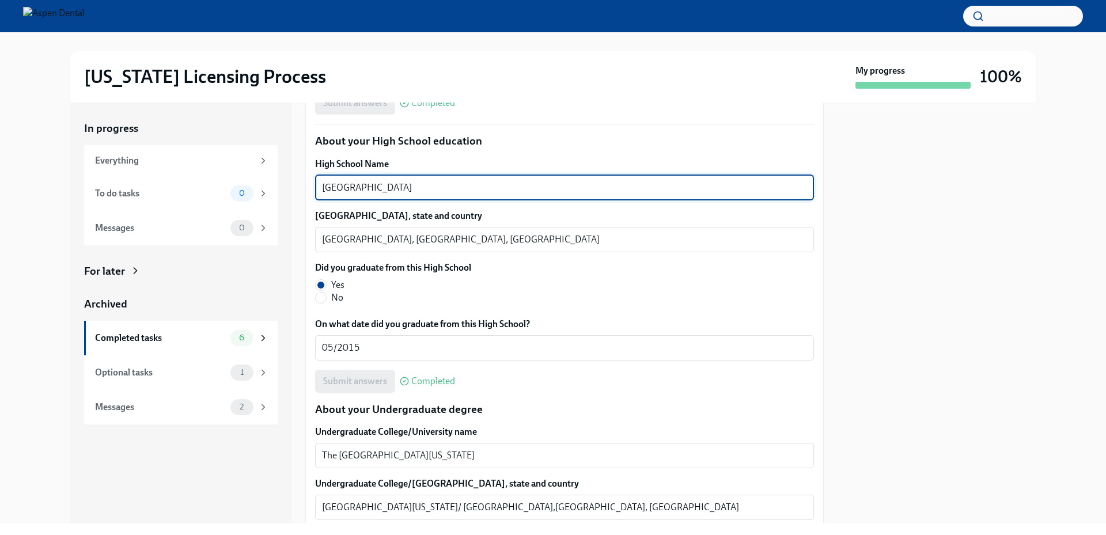
drag, startPoint x: 454, startPoint y: 190, endPoint x: 323, endPoint y: 185, distance: 132.0
click at [323, 185] on textarea "Douglas county High school" at bounding box center [564, 188] width 485 height 14
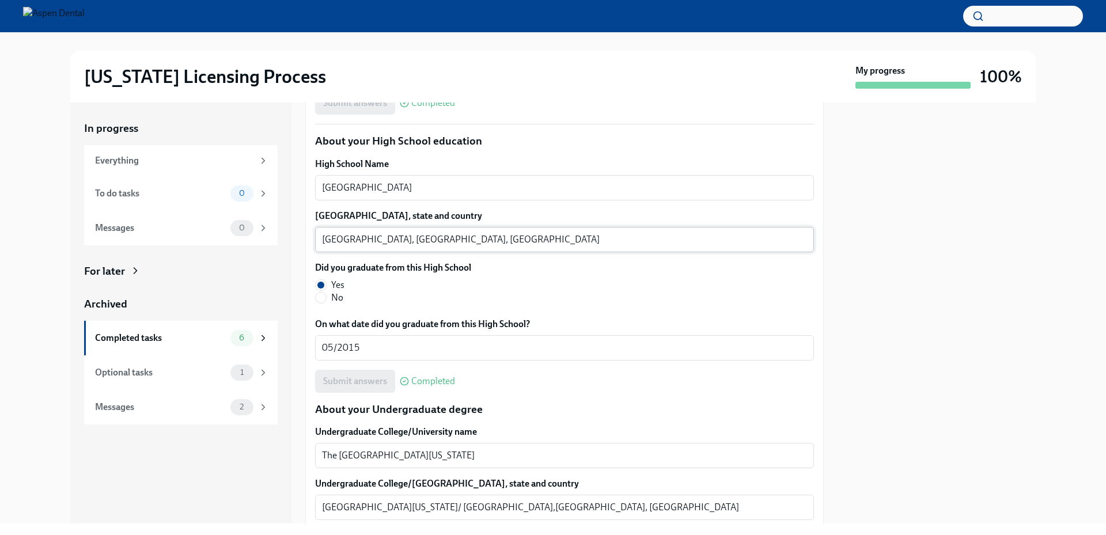
click at [346, 237] on textarea "Douglasvilla, GA, Douglas county" at bounding box center [564, 240] width 485 height 14
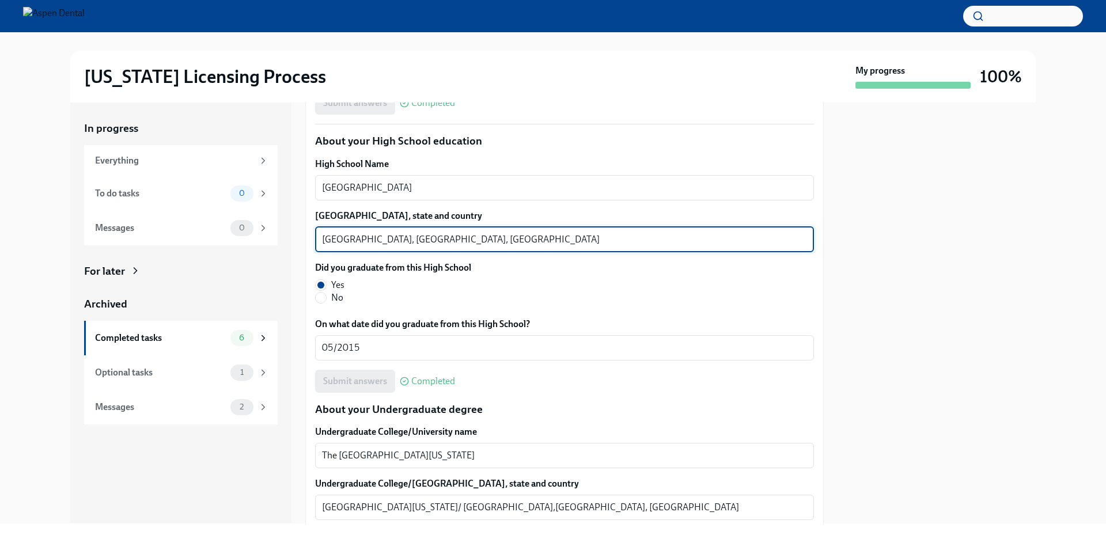
click at [346, 237] on textarea "Douglasvilla, GA, Douglas county" at bounding box center [564, 240] width 485 height 14
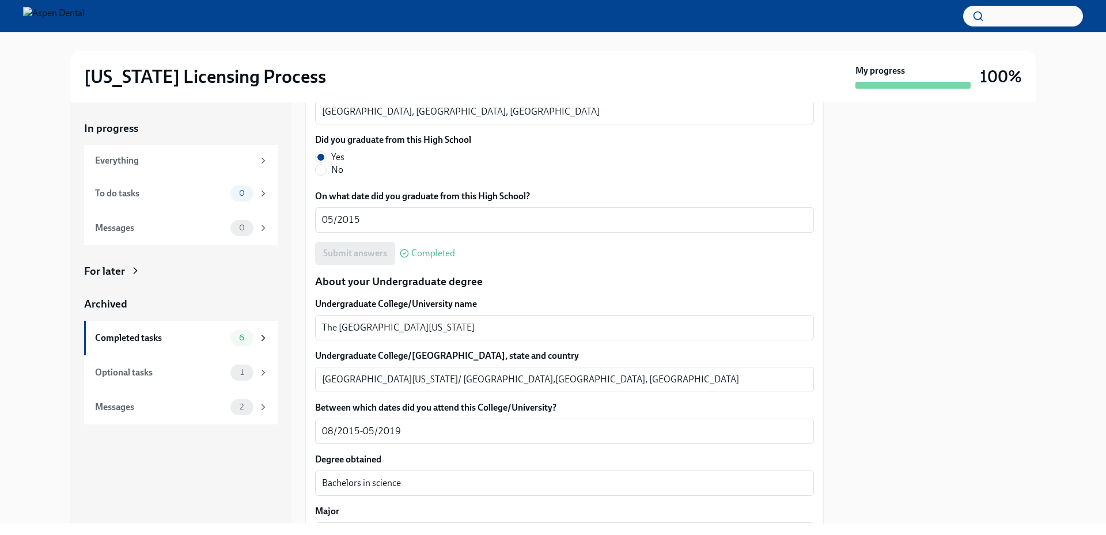
scroll to position [1045, 0]
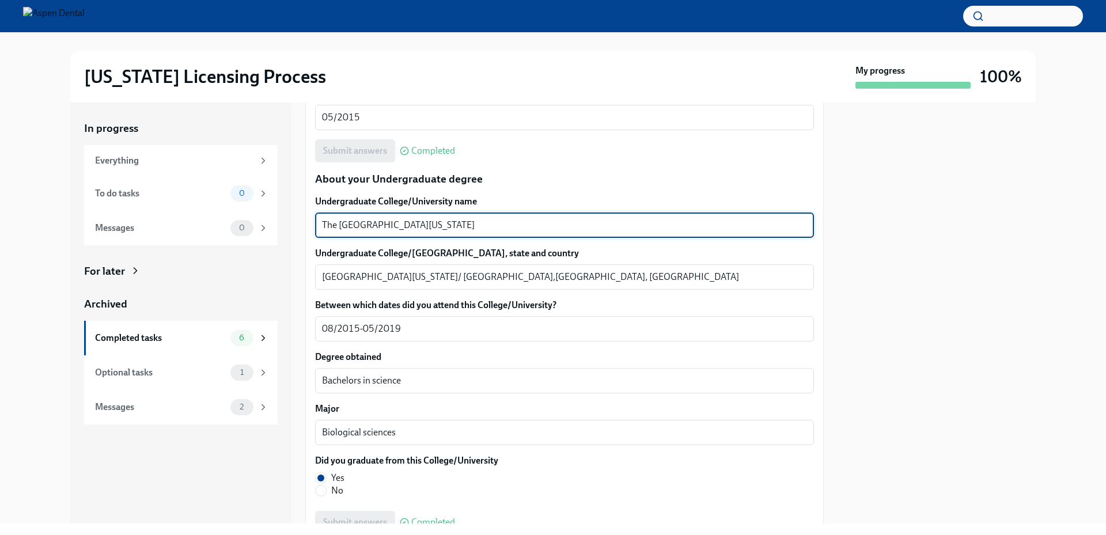
drag, startPoint x: 423, startPoint y: 225, endPoint x: 305, endPoint y: 221, distance: 118.7
click at [305, 221] on div "In progress Everything To do tasks 0 Messages 0 For later Archived Completed ta…" at bounding box center [552, 313] width 965 height 421
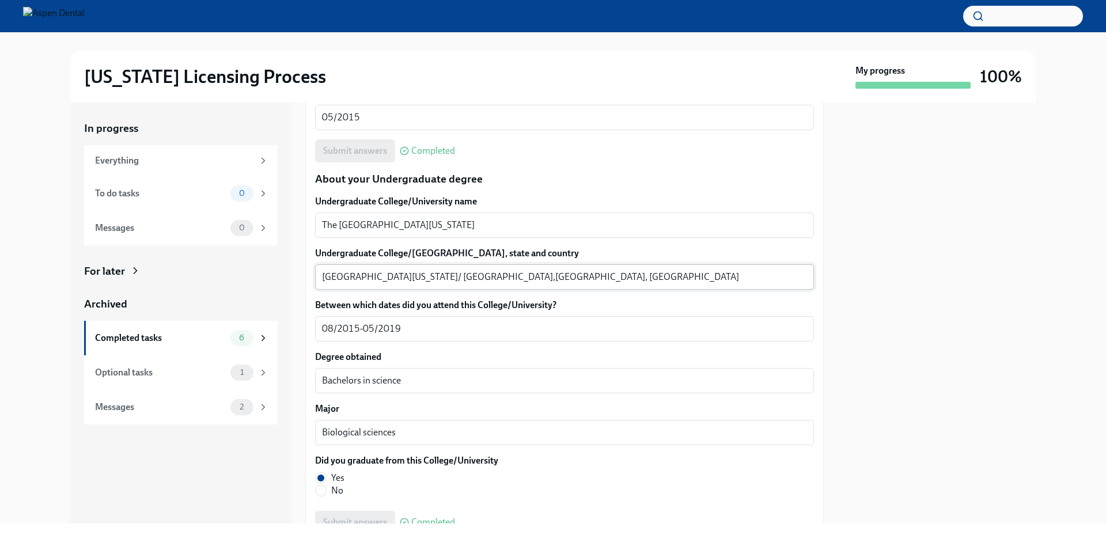
click at [429, 279] on textarea "University of Georgia/ Athens,GA, USA" at bounding box center [564, 277] width 485 height 14
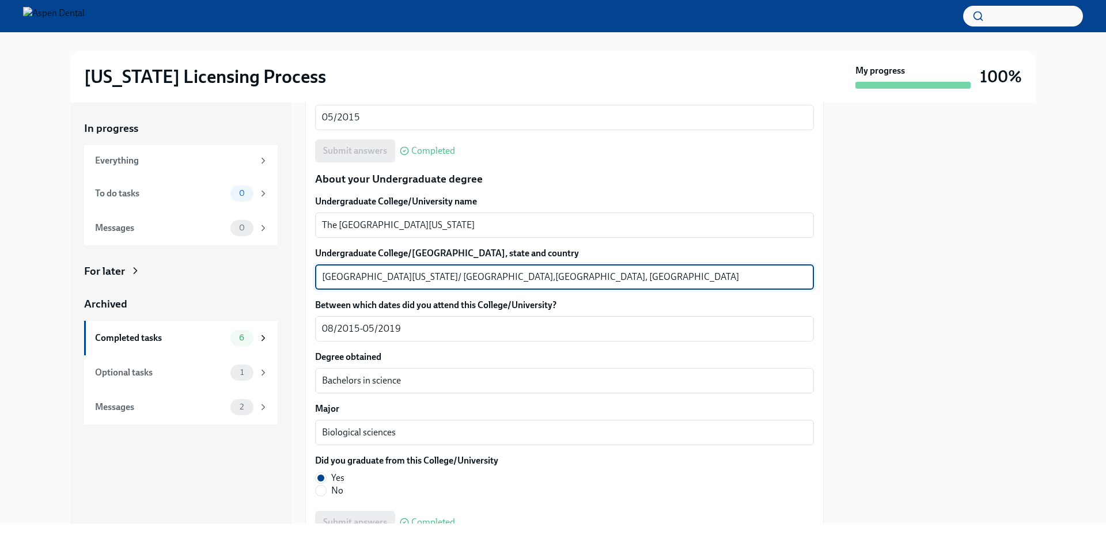
click at [429, 278] on textarea "University of Georgia/ Athens,GA, USA" at bounding box center [564, 277] width 485 height 14
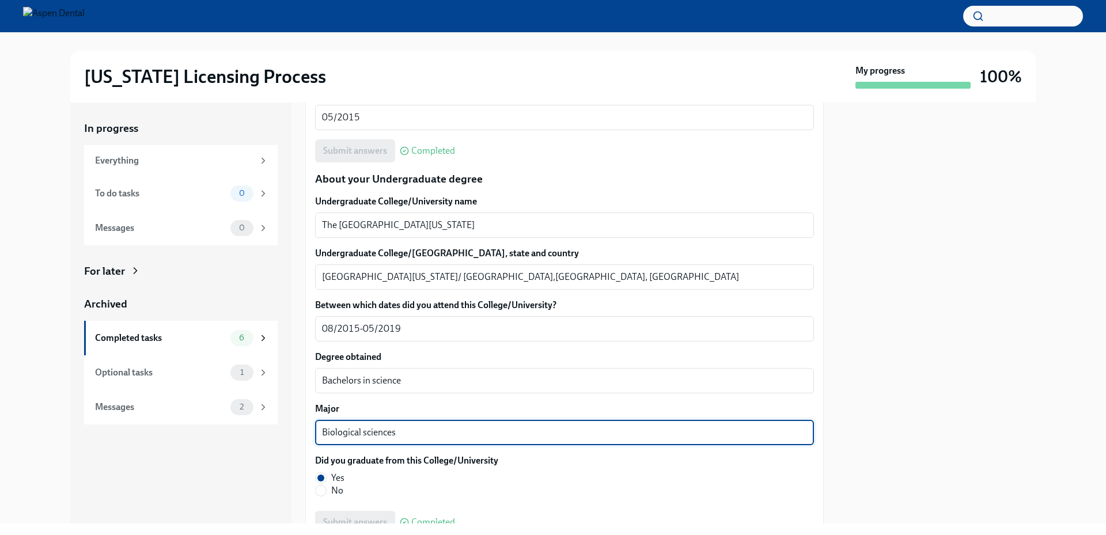
drag, startPoint x: 369, startPoint y: 429, endPoint x: 303, endPoint y: 426, distance: 66.3
click at [303, 426] on div "In progress Everything To do tasks 0 Messages 0 For later Archived Completed ta…" at bounding box center [552, 313] width 965 height 421
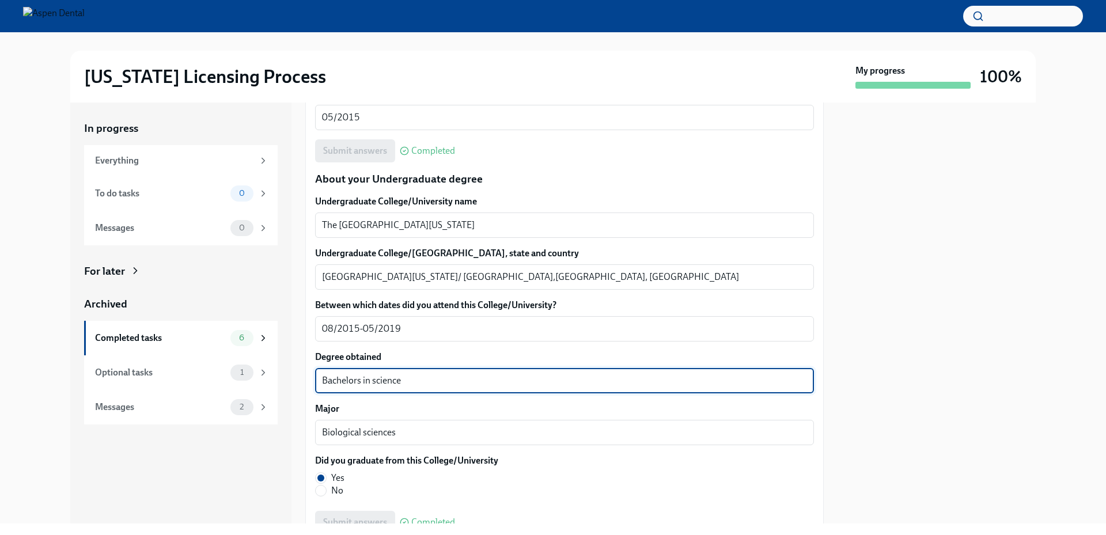
drag, startPoint x: 459, startPoint y: 381, endPoint x: 312, endPoint y: 374, distance: 147.0
click at [312, 374] on div "We will fill out the Illinois State Application Form on your behalf – we'll jus…" at bounding box center [564, 442] width 518 height 2479
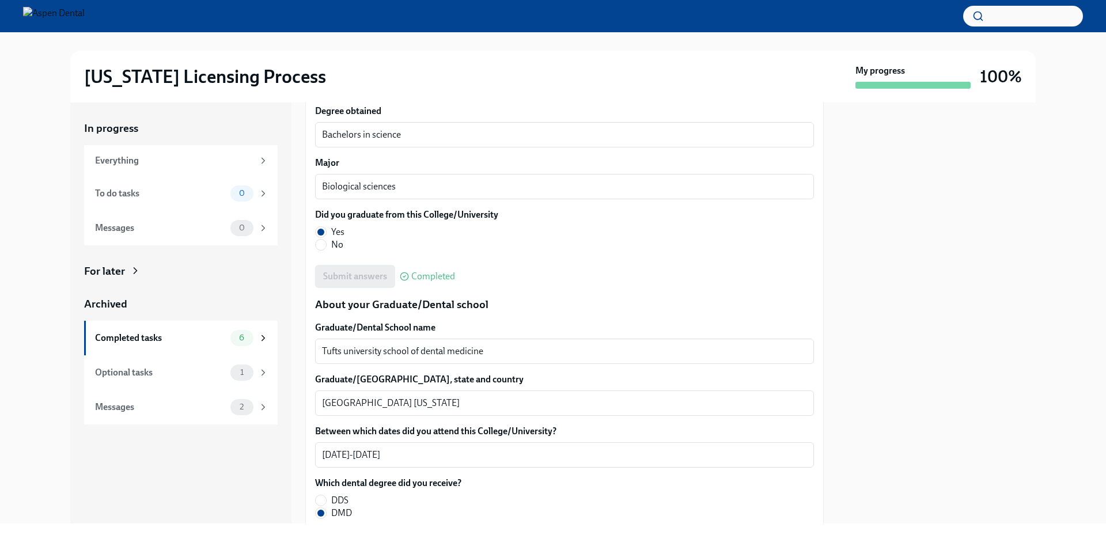
scroll to position [1333, 0]
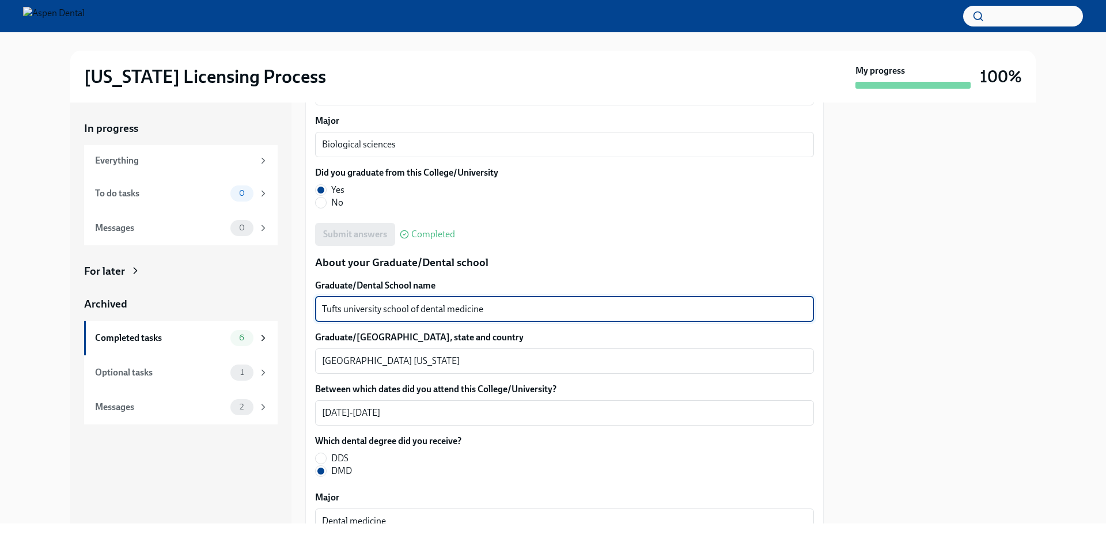
drag, startPoint x: 467, startPoint y: 306, endPoint x: 305, endPoint y: 301, distance: 161.9
click at [305, 301] on div "In progress Everything To do tasks 0 Messages 0 For later Archived Completed ta…" at bounding box center [552, 313] width 965 height 421
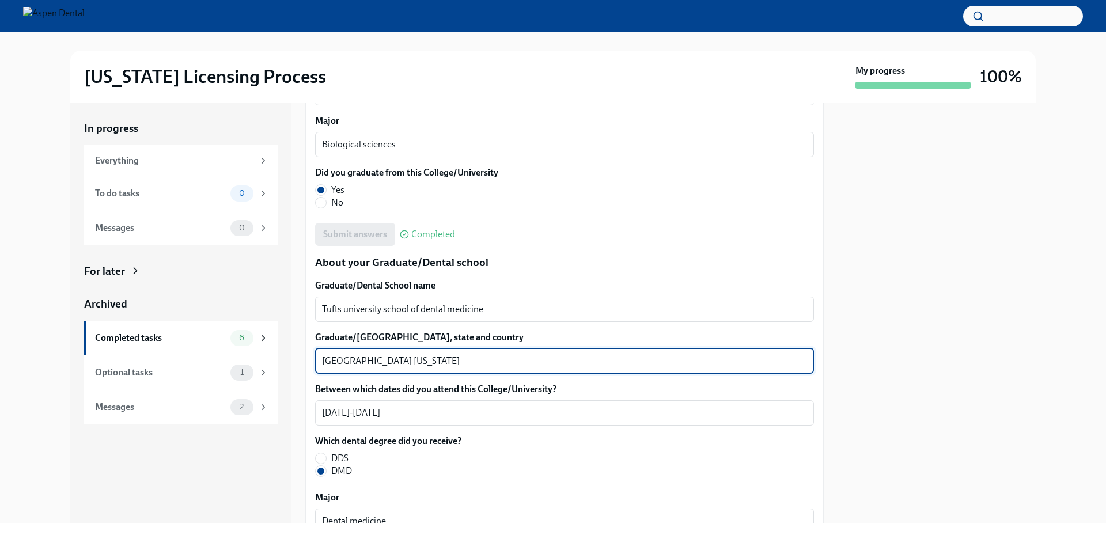
click at [341, 362] on textarea "Boston Massachusetts" at bounding box center [564, 361] width 485 height 14
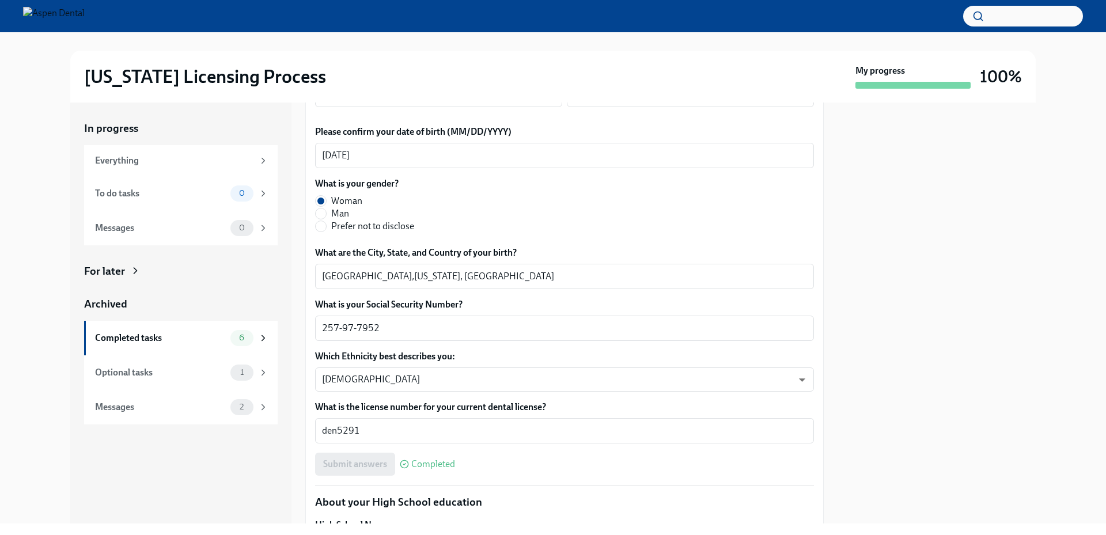
scroll to position [0, 0]
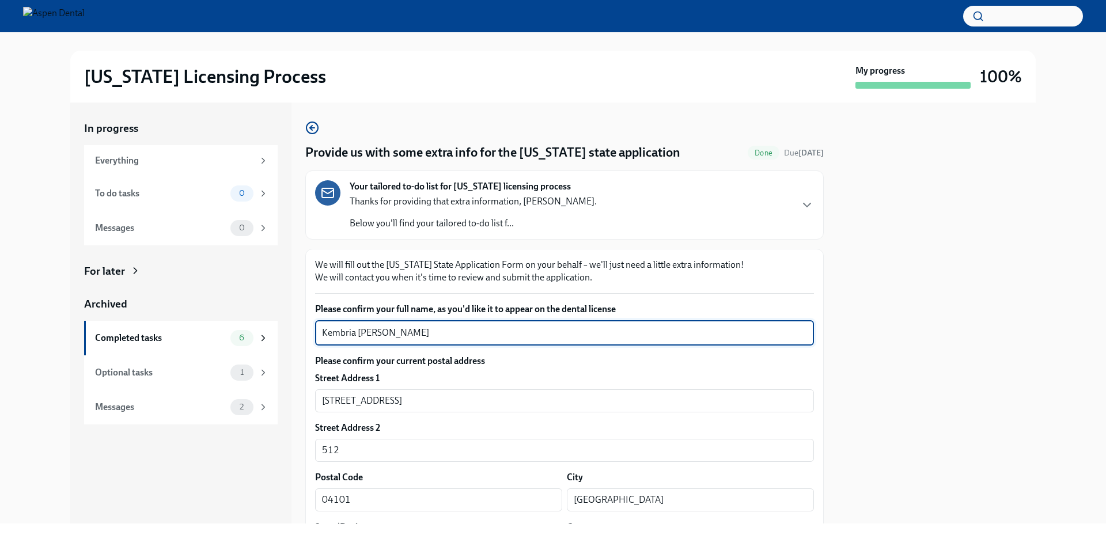
drag, startPoint x: 373, startPoint y: 332, endPoint x: 306, endPoint y: 329, distance: 66.3
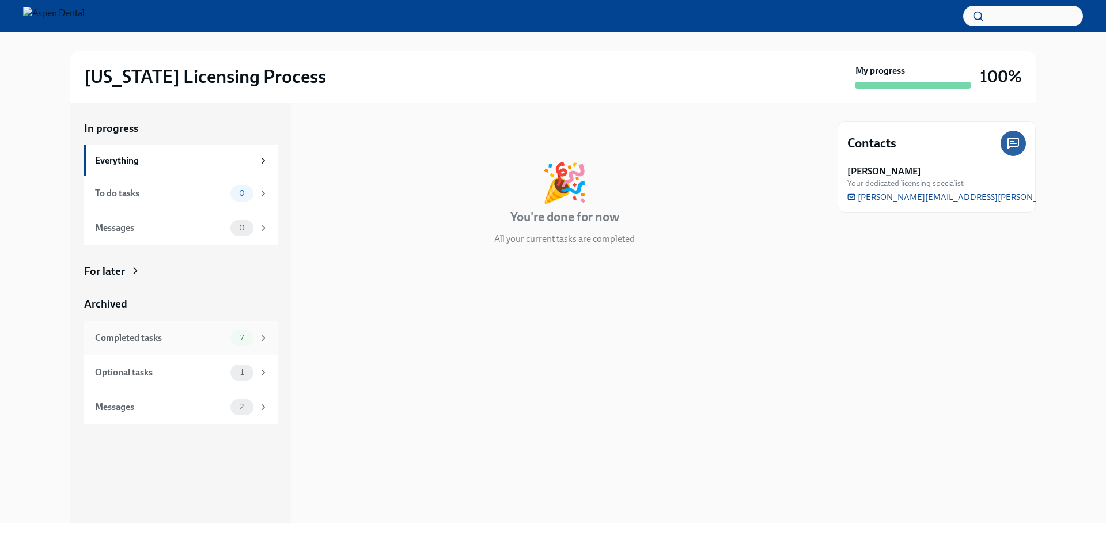
click at [218, 340] on div "Completed tasks" at bounding box center [160, 338] width 131 height 13
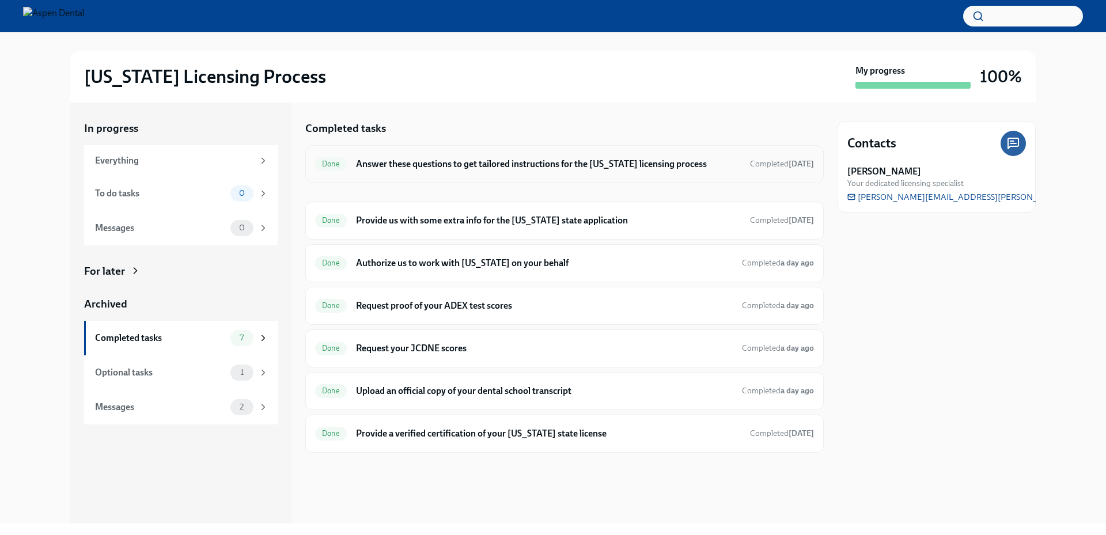
click at [518, 161] on h6 "Answer these questions to get tailored instructions for the [US_STATE] licensin…" at bounding box center [548, 164] width 385 height 13
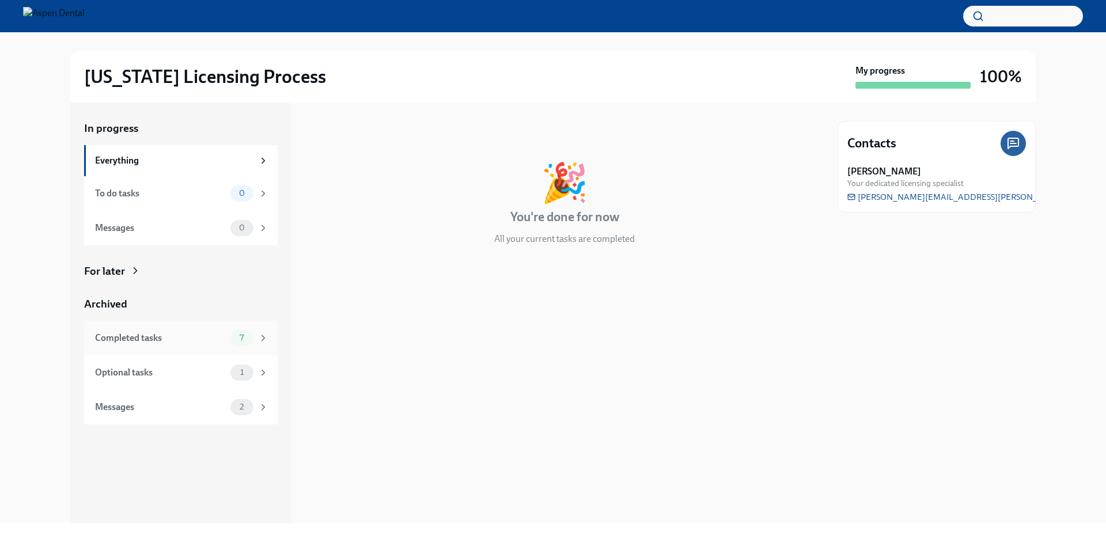
click at [207, 342] on div "Completed tasks" at bounding box center [160, 338] width 131 height 13
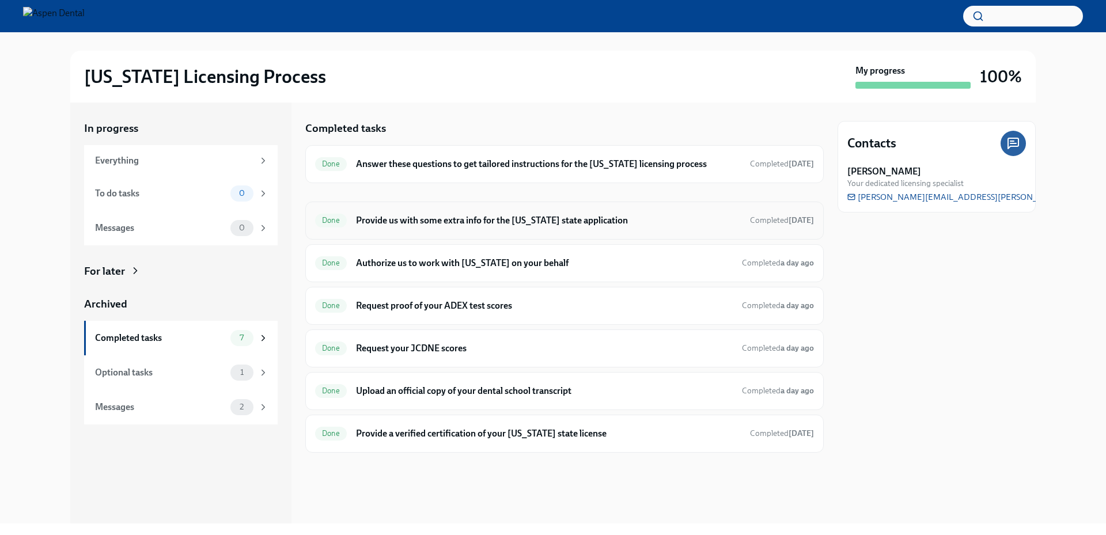
click at [502, 222] on h6 "Provide us with some extra info for the [US_STATE] state application" at bounding box center [548, 220] width 385 height 13
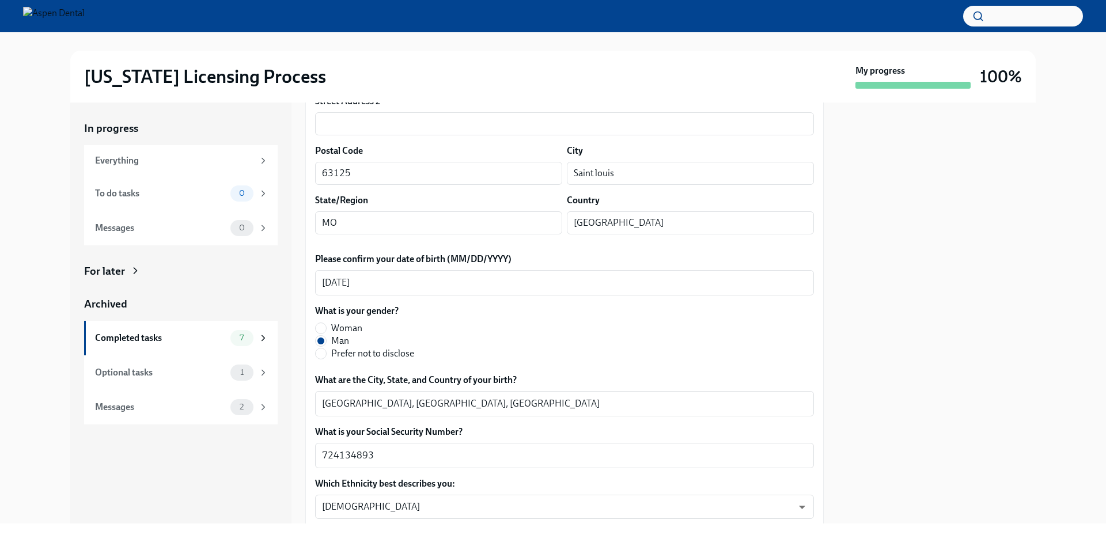
scroll to position [346, 0]
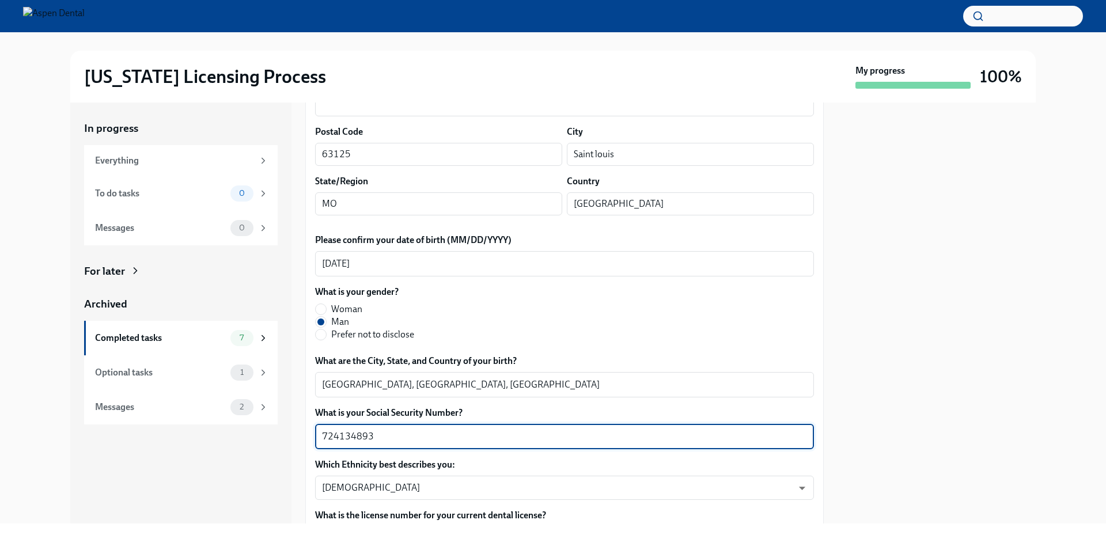
drag, startPoint x: 412, startPoint y: 439, endPoint x: 305, endPoint y: 437, distance: 107.1
click at [305, 437] on div "In progress Everything To do tasks 0 Messages 0 For later Archived Completed ta…" at bounding box center [552, 313] width 965 height 421
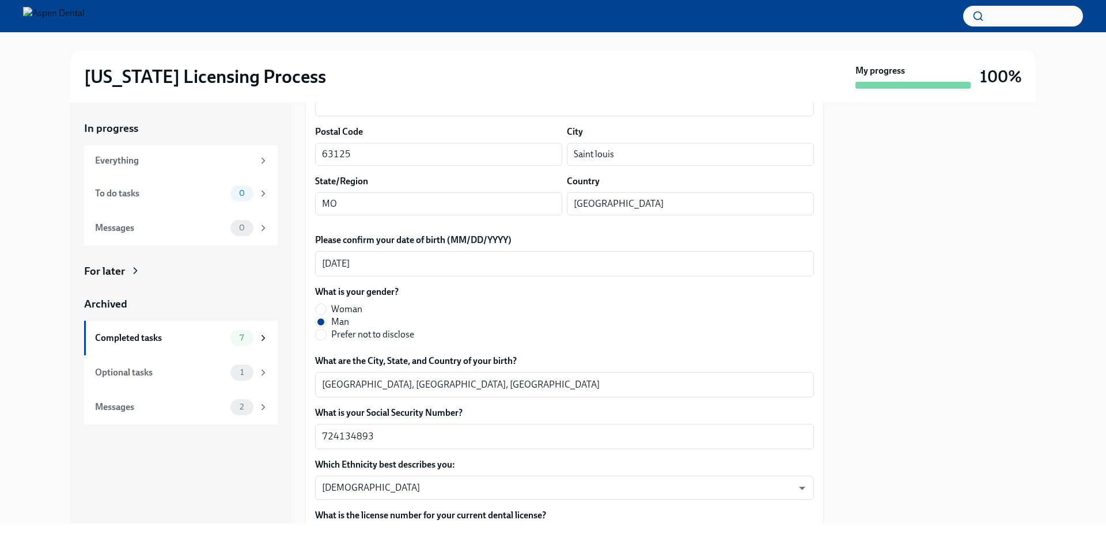
click at [948, 380] on div at bounding box center [936, 313] width 198 height 421
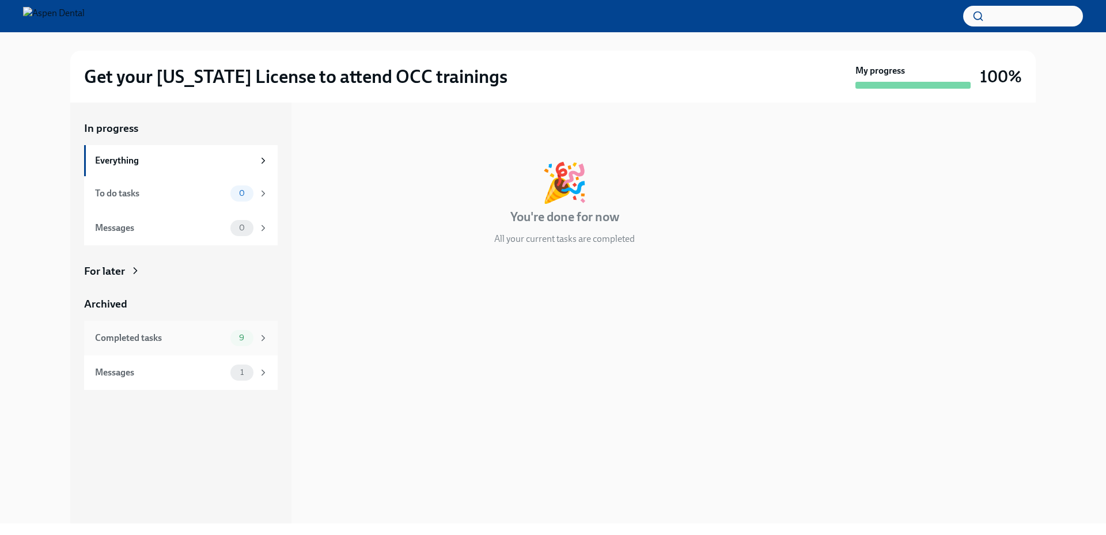
click at [180, 336] on div "Completed tasks" at bounding box center [160, 338] width 131 height 13
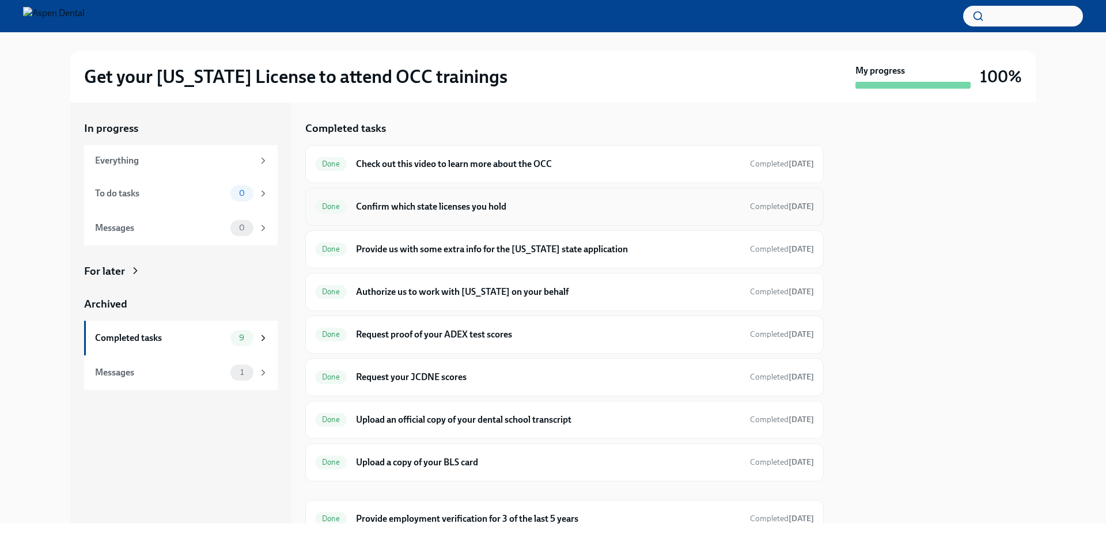
click at [492, 215] on div "Done Confirm which state licenses you hold Completed [DATE]" at bounding box center [564, 207] width 499 height 18
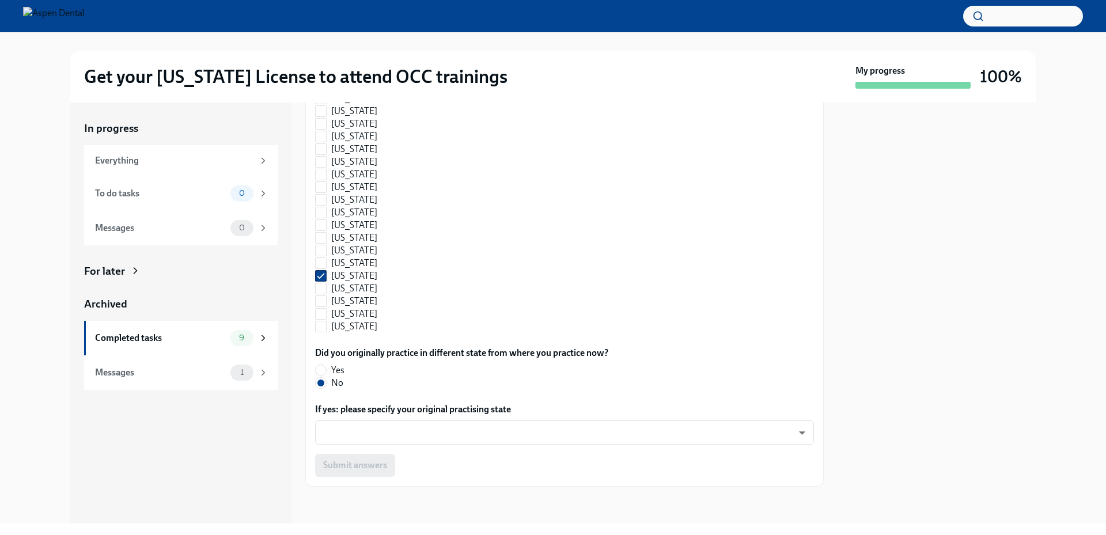
scroll to position [733, 0]
drag, startPoint x: 169, startPoint y: 467, endPoint x: 196, endPoint y: 464, distance: 27.7
click at [168, 466] on div "In progress Everything To do tasks 0 Messages 0 For later Archived Completed ta…" at bounding box center [180, 313] width 221 height 421
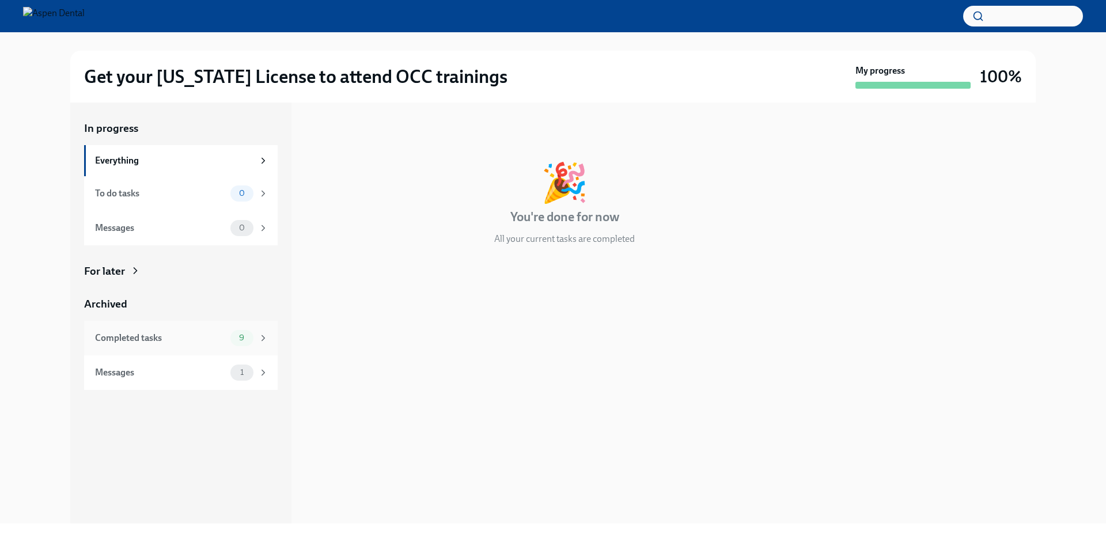
click at [168, 336] on div "Completed tasks" at bounding box center [160, 338] width 131 height 13
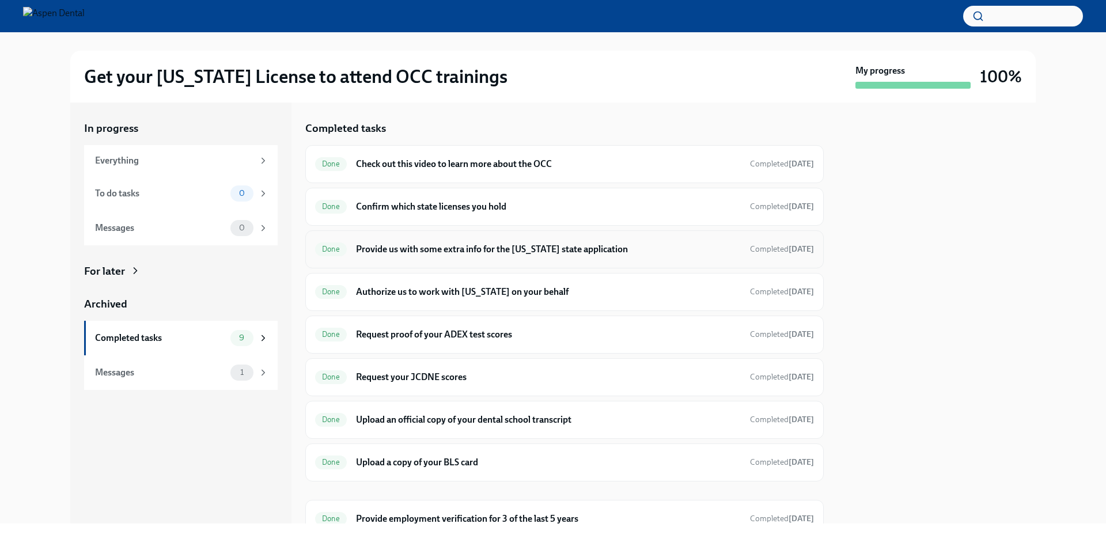
click at [433, 254] on h6 "Provide us with some extra info for the [US_STATE] state application" at bounding box center [548, 249] width 385 height 13
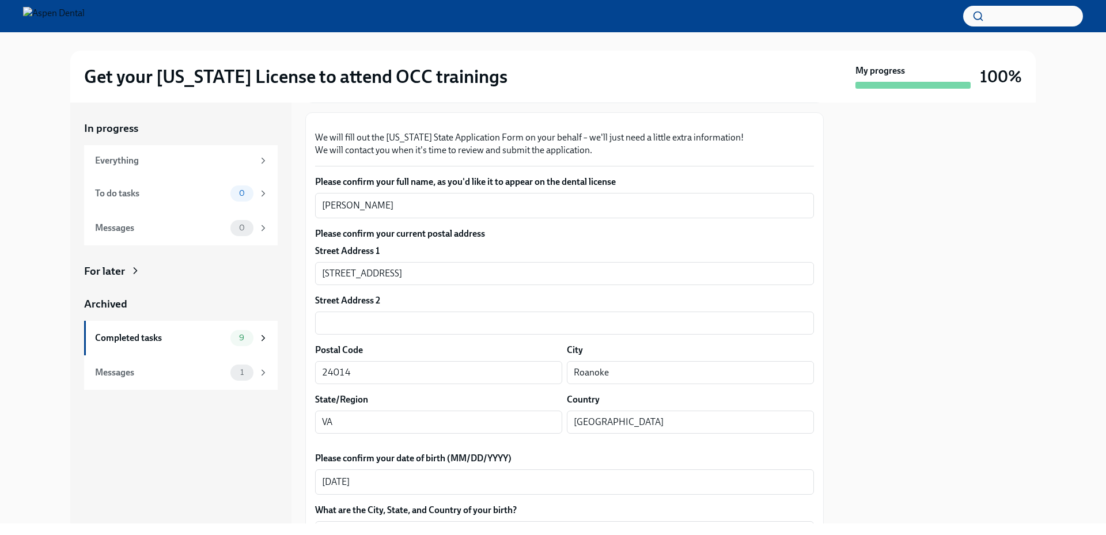
scroll to position [115, 0]
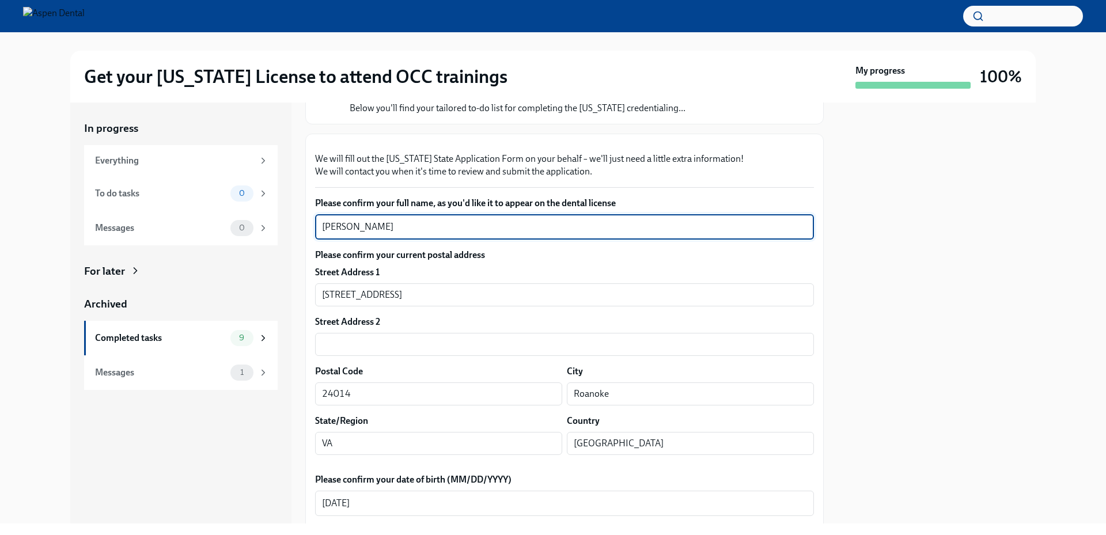
drag, startPoint x: 418, startPoint y: 365, endPoint x: 306, endPoint y: 354, distance: 112.3
click at [290, 352] on div "In progress Everything To do tasks 0 Messages 0 For later Archived Completed ta…" at bounding box center [552, 313] width 965 height 421
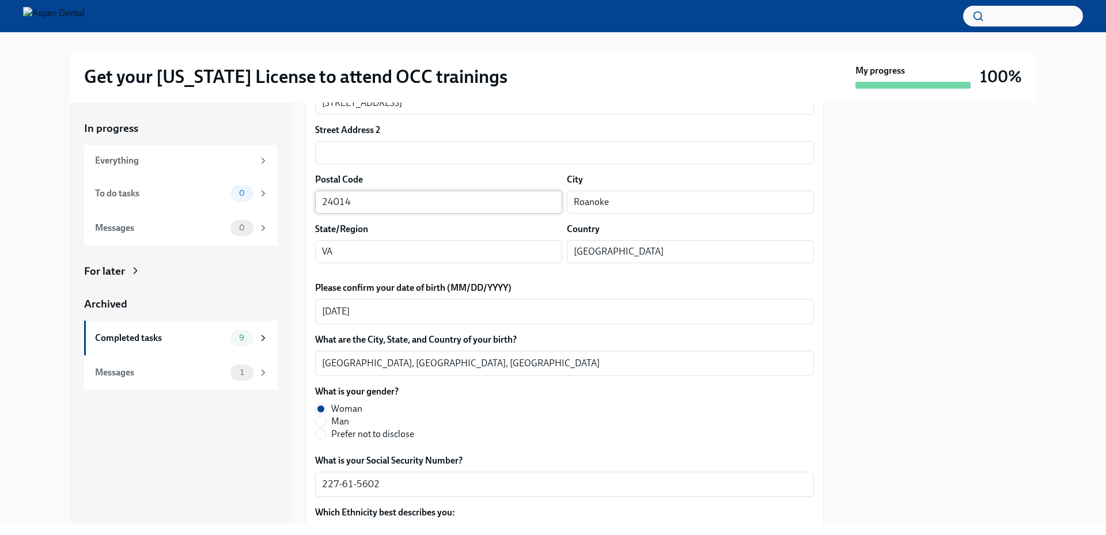
scroll to position [346, 0]
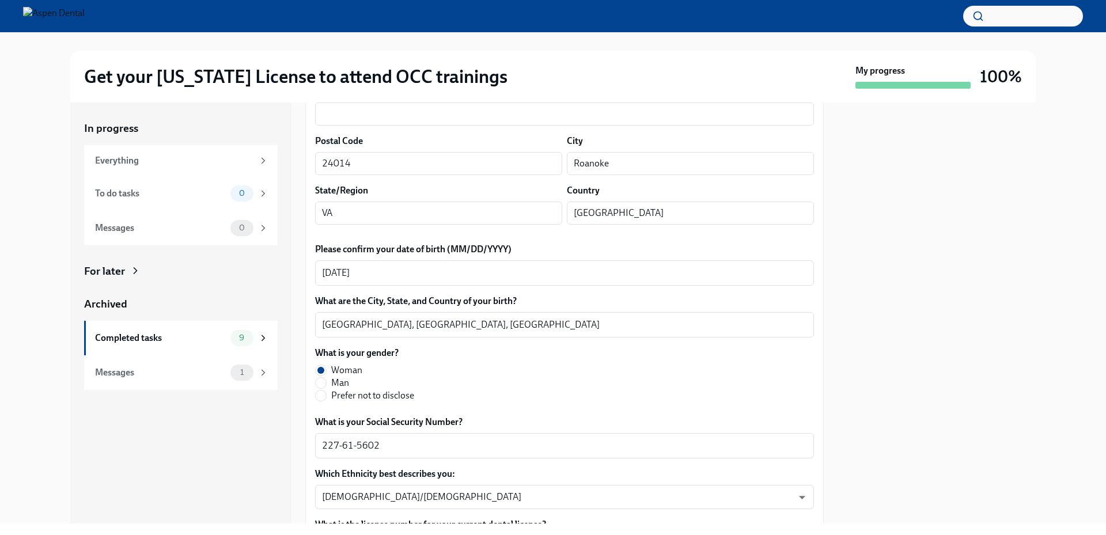
drag, startPoint x: 421, startPoint y: 201, endPoint x: 304, endPoint y: 200, distance: 117.5
click at [304, 200] on div "In progress Everything To do tasks 0 Messages 0 For later Archived Completed ta…" at bounding box center [552, 313] width 965 height 421
click at [594, 175] on input "Roanoke" at bounding box center [690, 163] width 247 height 23
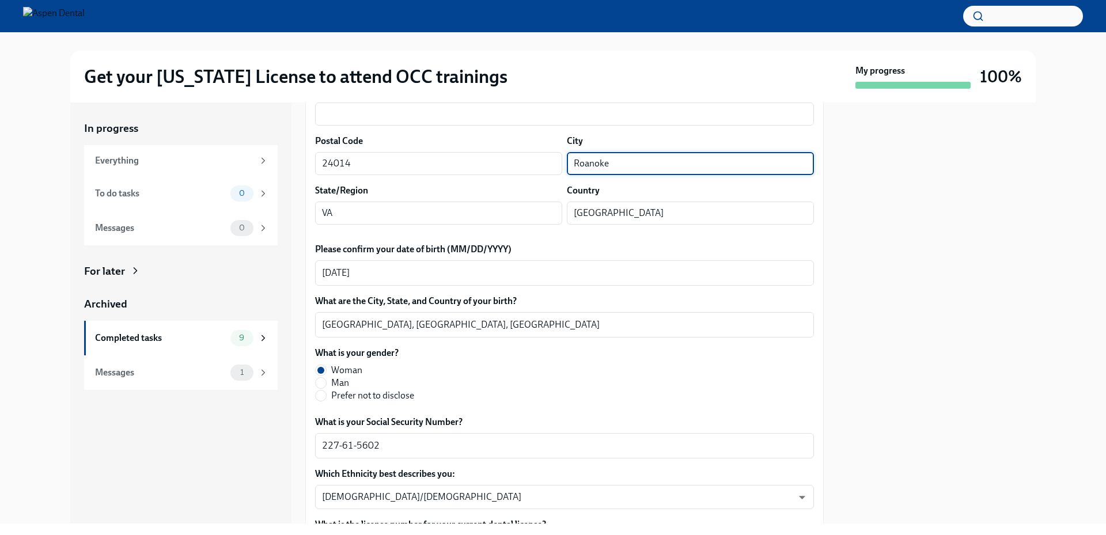
click at [594, 175] on input "Roanoke" at bounding box center [690, 163] width 247 height 23
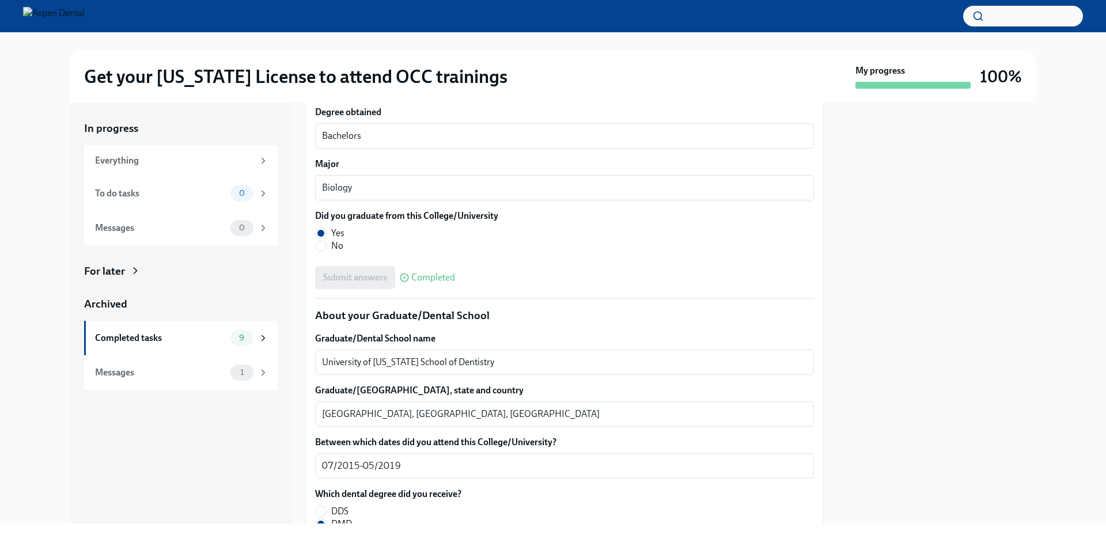
scroll to position [1497, 0]
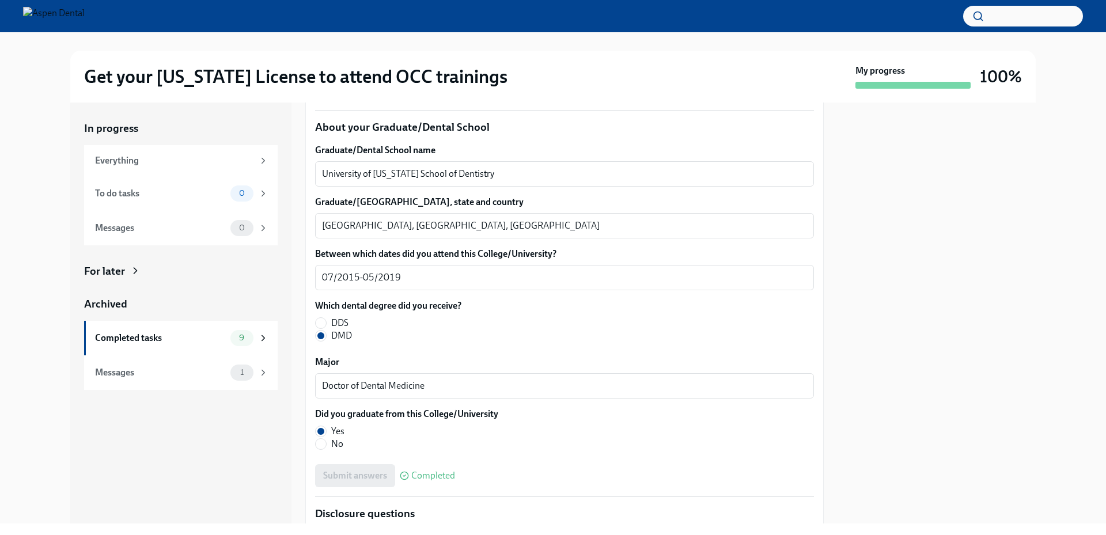
click at [77, 494] on div "In progress Everything To do tasks 0 Messages 0 For later Archived Completed ta…" at bounding box center [180, 313] width 221 height 421
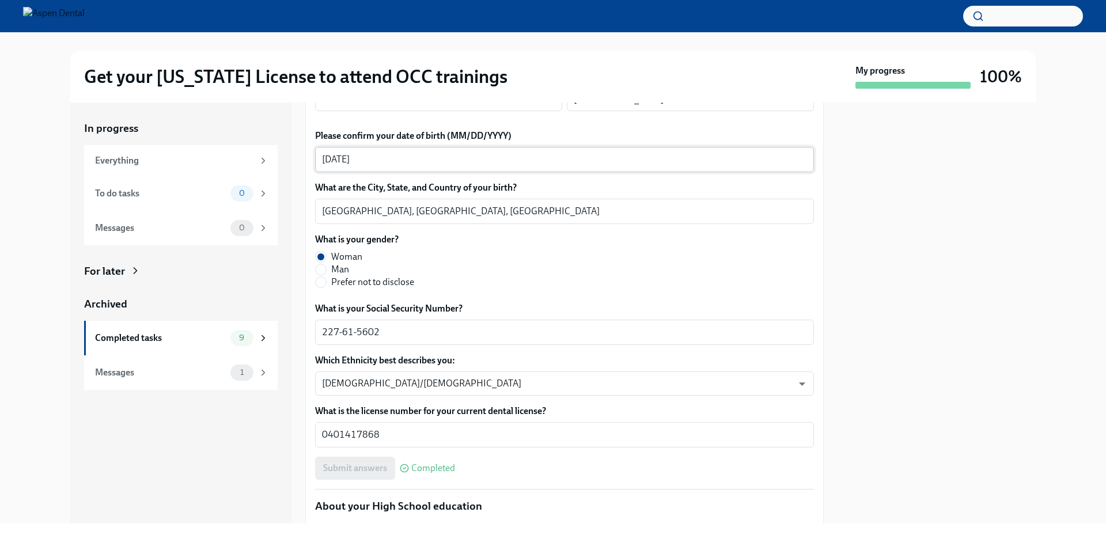
scroll to position [461, 0]
click at [342, 217] on textarea "[GEOGRAPHIC_DATA], [GEOGRAPHIC_DATA], [GEOGRAPHIC_DATA]" at bounding box center [564, 210] width 485 height 14
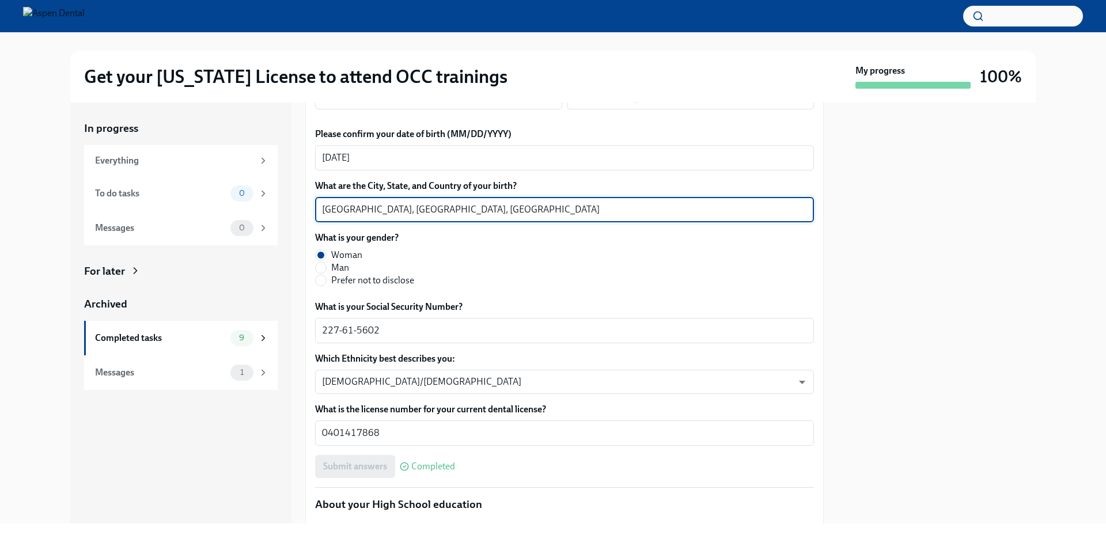
click at [340, 217] on textarea "[GEOGRAPHIC_DATA], [GEOGRAPHIC_DATA], [GEOGRAPHIC_DATA]" at bounding box center [564, 210] width 485 height 14
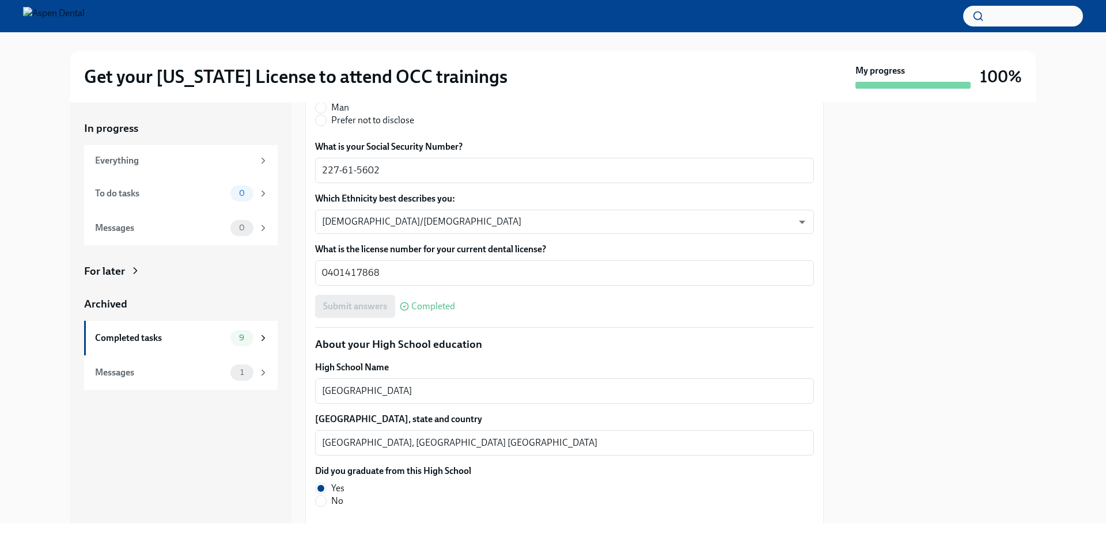
scroll to position [634, 0]
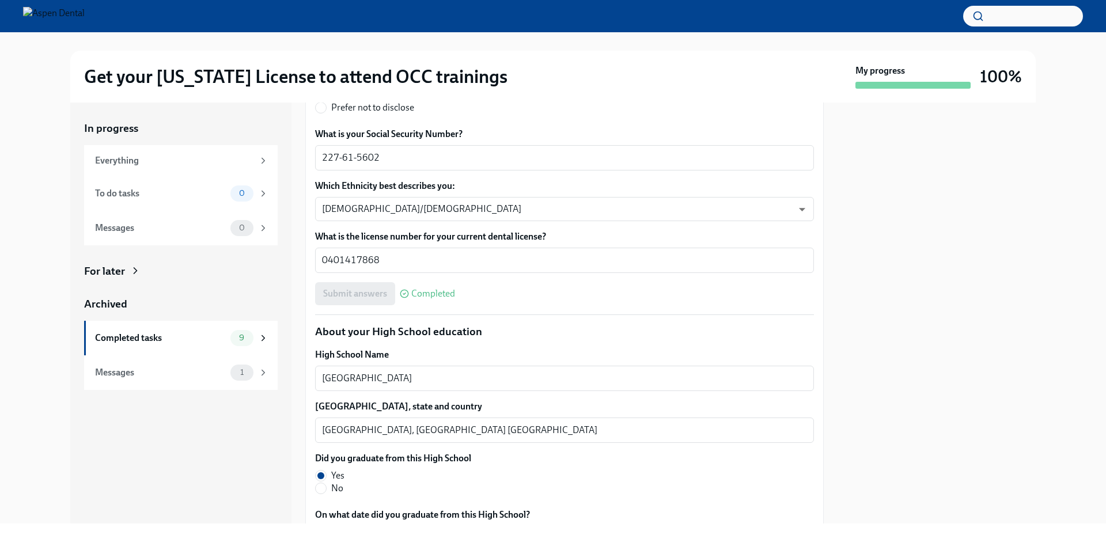
click at [13, 118] on div "Get your [US_STATE] License to attend OCC trainings My progress 100% In progres…" at bounding box center [553, 277] width 1106 height 491
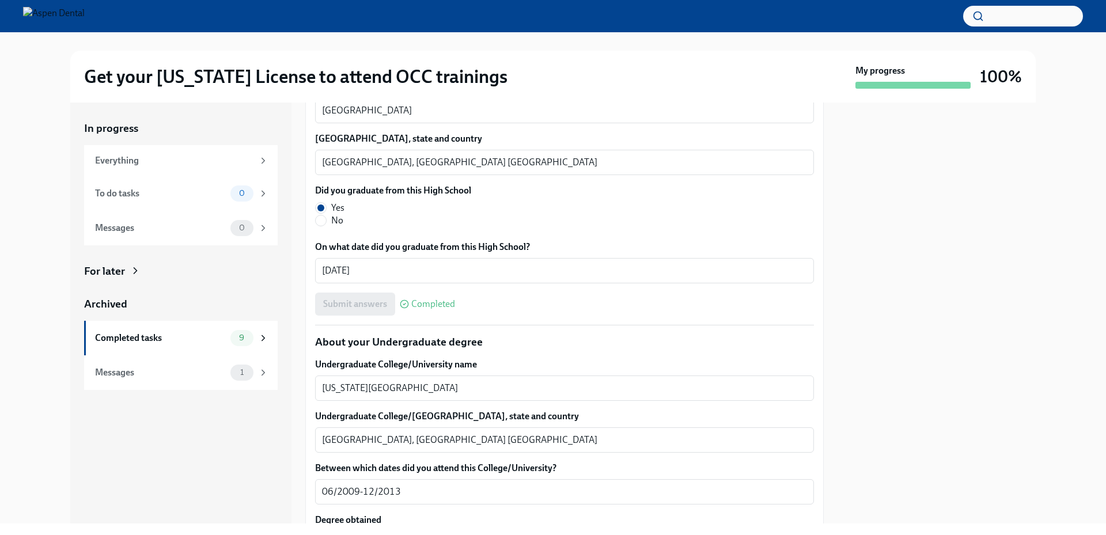
scroll to position [921, 0]
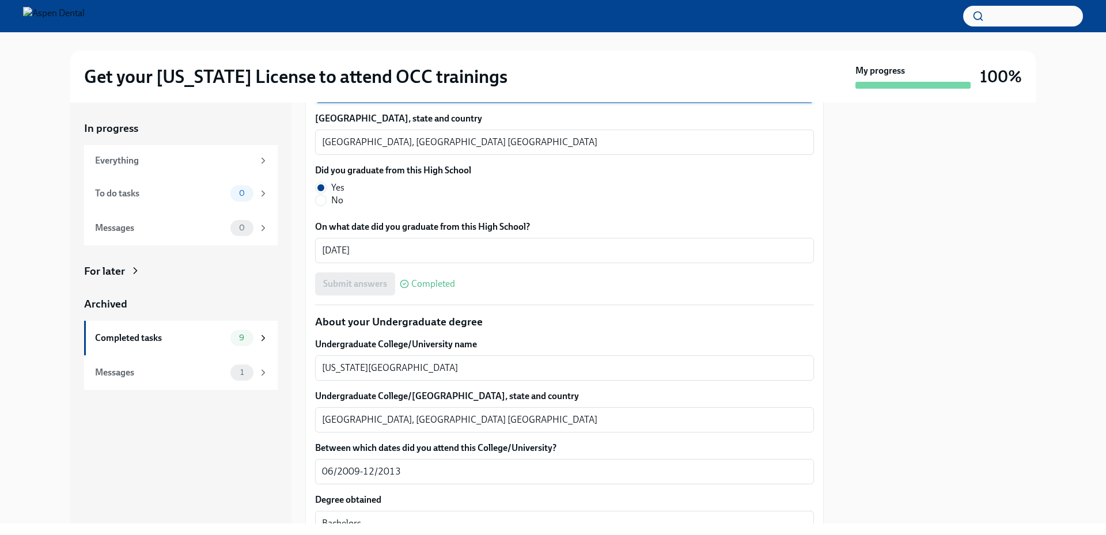
drag, startPoint x: 476, startPoint y: 225, endPoint x: 286, endPoint y: 216, distance: 189.7
click at [264, 204] on div "In progress Everything To do tasks 0 Messages 0 For later Archived Completed ta…" at bounding box center [552, 313] width 965 height 421
click at [335, 149] on textarea "[GEOGRAPHIC_DATA], [GEOGRAPHIC_DATA] [GEOGRAPHIC_DATA]" at bounding box center [564, 142] width 485 height 14
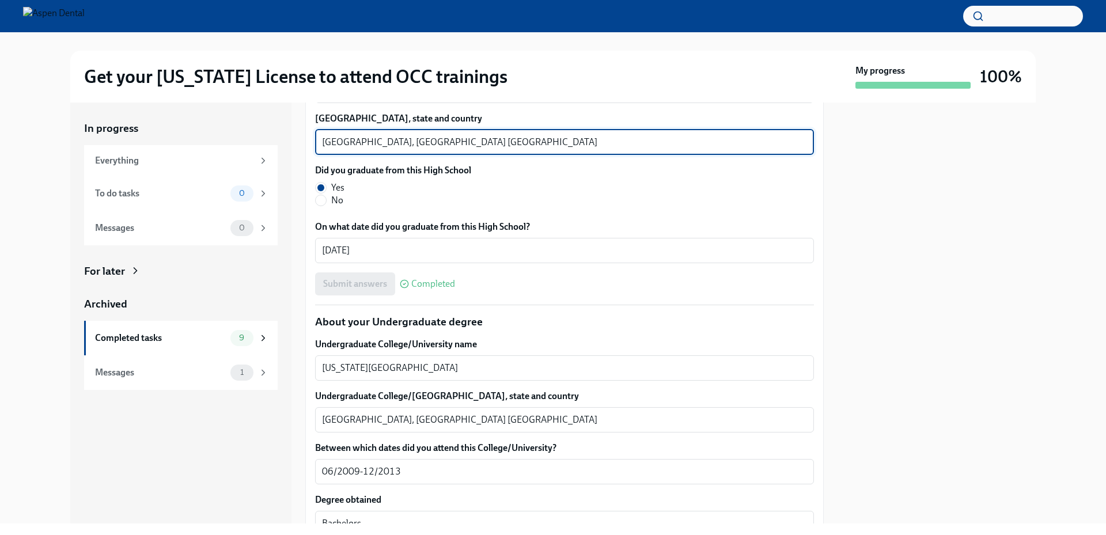
click at [335, 149] on textarea "[GEOGRAPHIC_DATA], [GEOGRAPHIC_DATA] [GEOGRAPHIC_DATA]" at bounding box center [564, 142] width 485 height 14
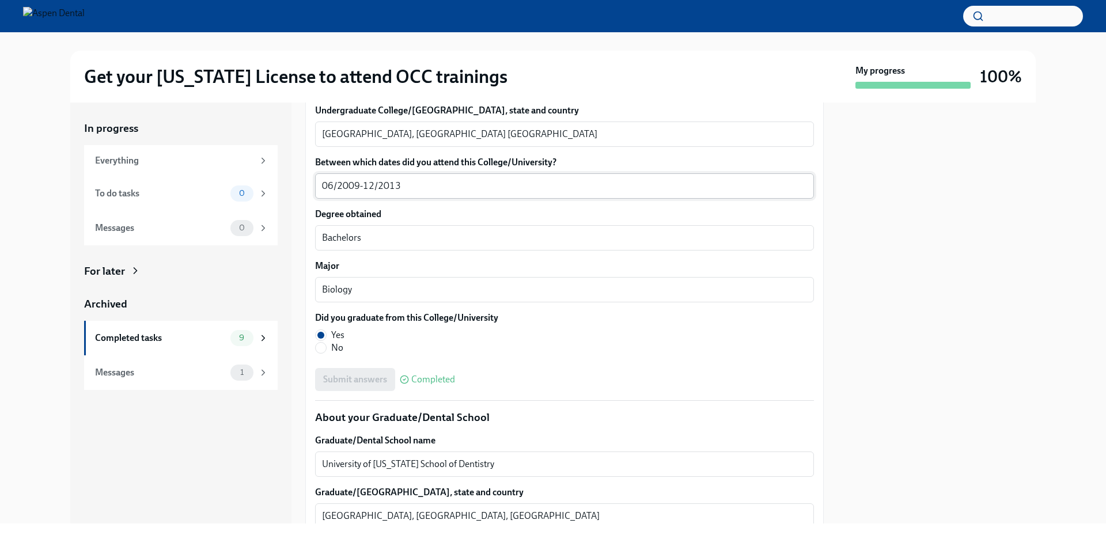
scroll to position [1209, 0]
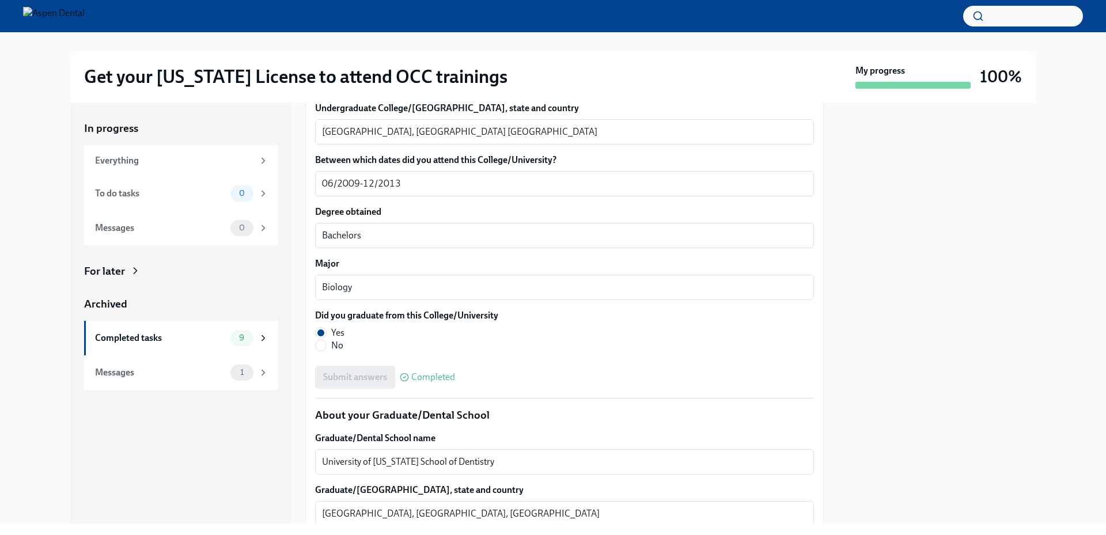
drag, startPoint x: 389, startPoint y: 208, endPoint x: 312, endPoint y: 205, distance: 76.7
click at [310, 204] on div "We will fill out the [US_STATE] State Application Form on your behalf – we'll j…" at bounding box center [564, 293] width 518 height 2508
click at [335, 139] on textarea "[GEOGRAPHIC_DATA], [GEOGRAPHIC_DATA] [GEOGRAPHIC_DATA]" at bounding box center [564, 132] width 485 height 14
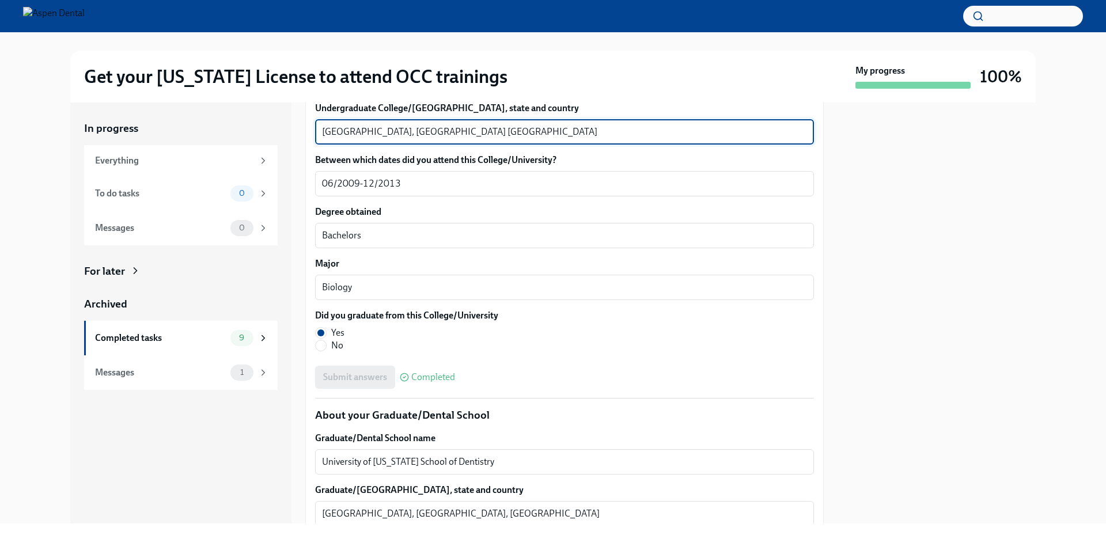
click at [335, 139] on textarea "[GEOGRAPHIC_DATA], [GEOGRAPHIC_DATA] [GEOGRAPHIC_DATA]" at bounding box center [564, 132] width 485 height 14
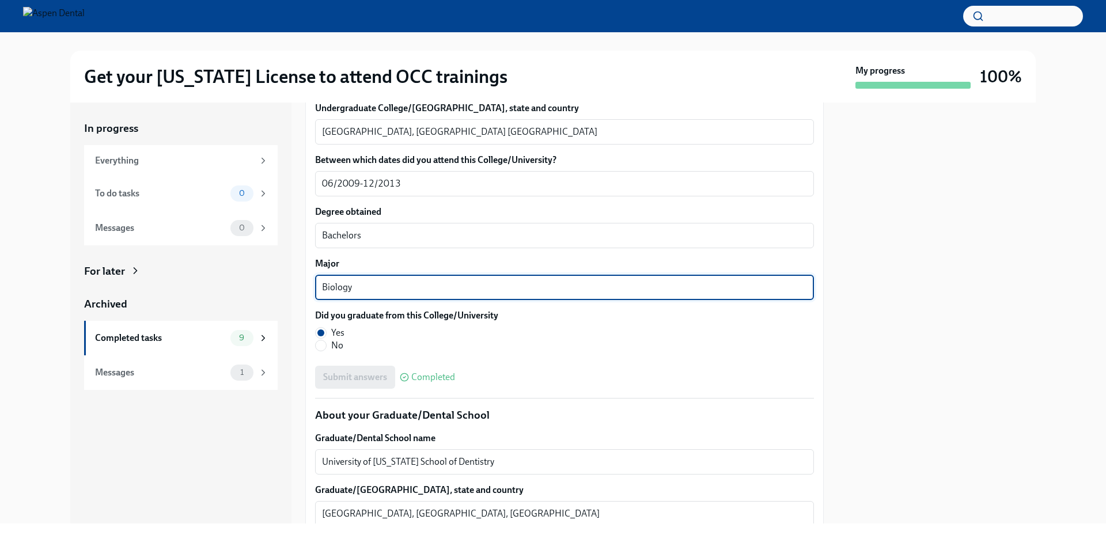
click at [336, 294] on textarea "Biology" at bounding box center [564, 287] width 485 height 14
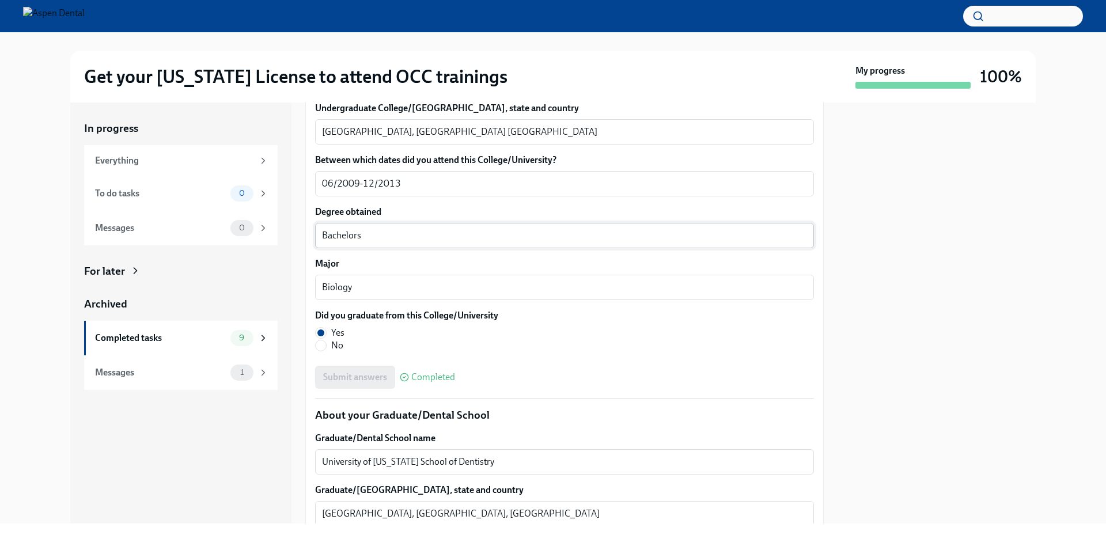
click at [338, 242] on textarea "Bachelors" at bounding box center [564, 236] width 485 height 14
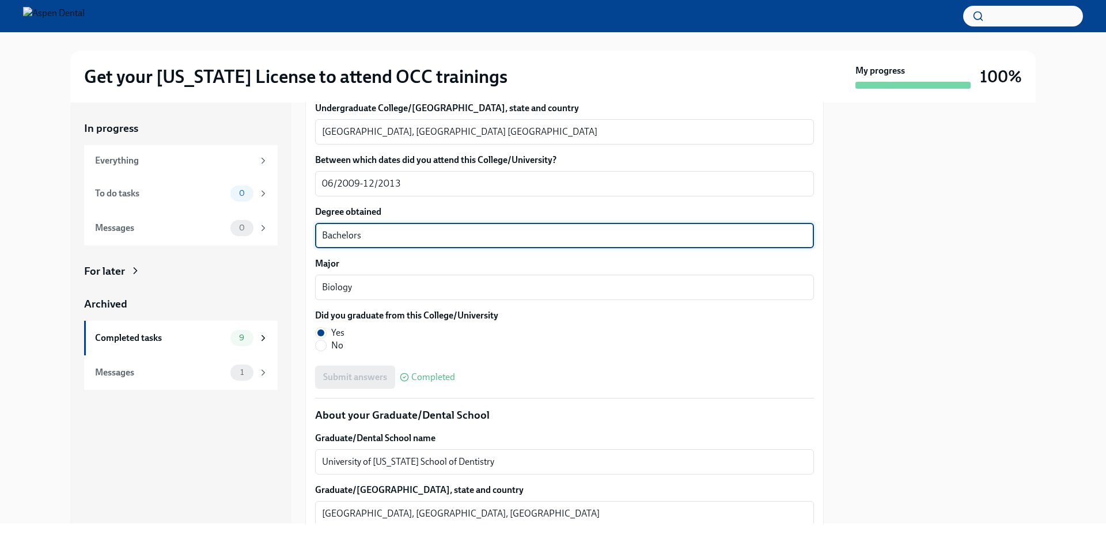
click at [338, 242] on textarea "Bachelors" at bounding box center [564, 236] width 485 height 14
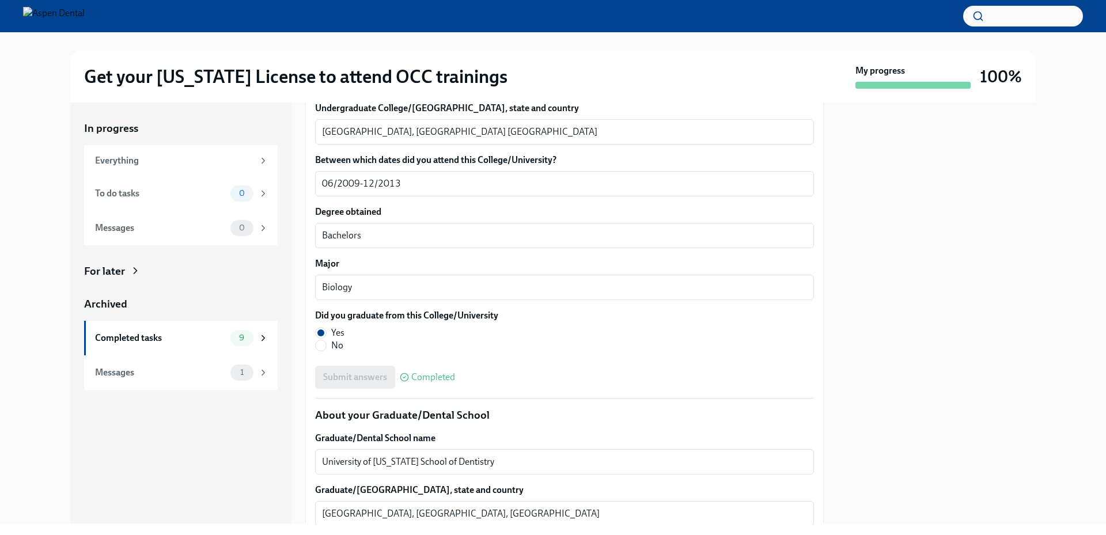
click at [135, 424] on div "In progress Everything To do tasks 0 Messages 0 For later Archived Completed ta…" at bounding box center [180, 313] width 221 height 421
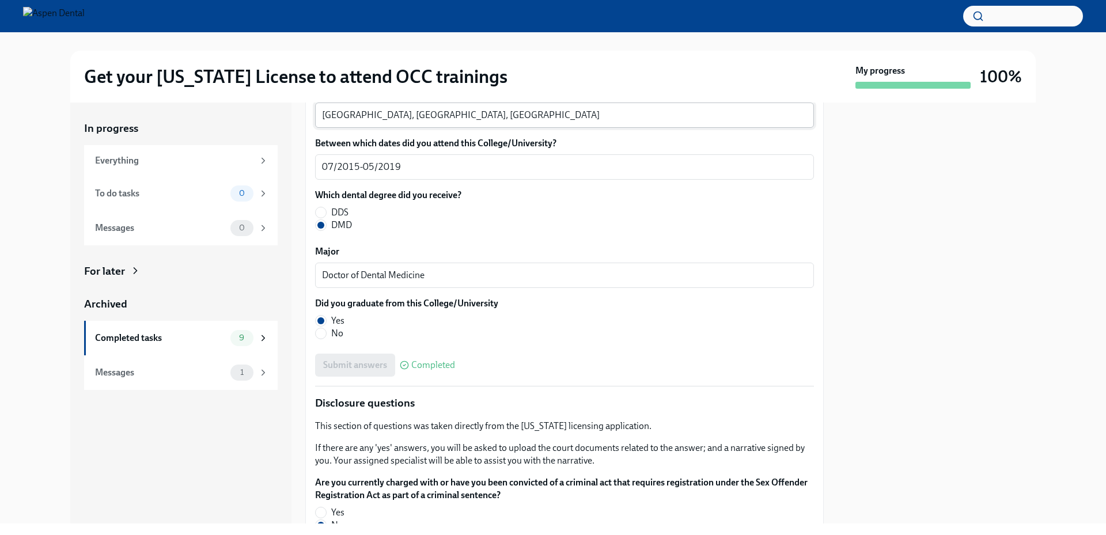
scroll to position [1613, 0]
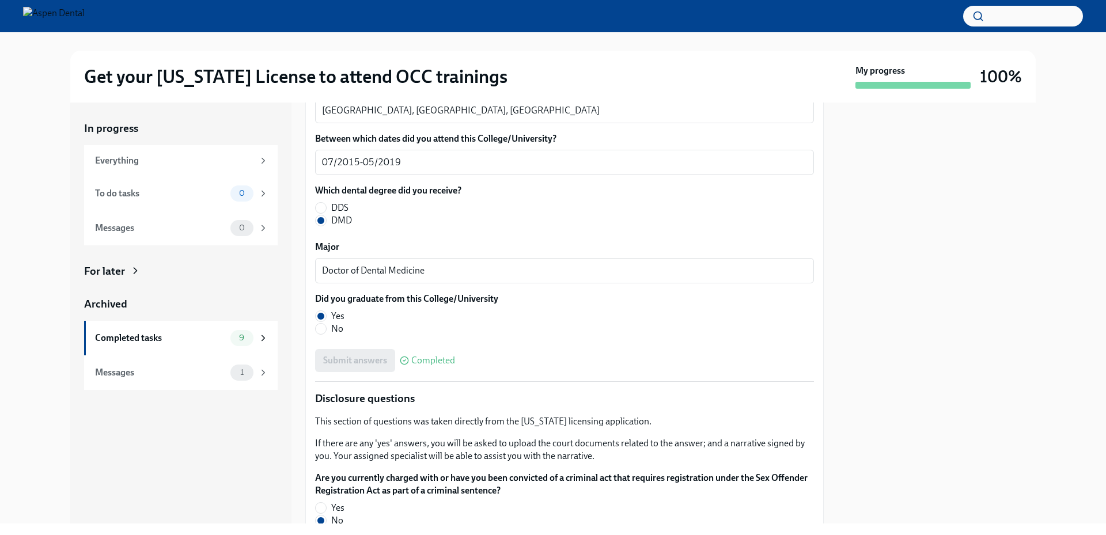
drag, startPoint x: 462, startPoint y: 193, endPoint x: 308, endPoint y: 193, distance: 154.3
click at [335, 117] on textarea "[GEOGRAPHIC_DATA], [GEOGRAPHIC_DATA], [GEOGRAPHIC_DATA]" at bounding box center [564, 111] width 485 height 14
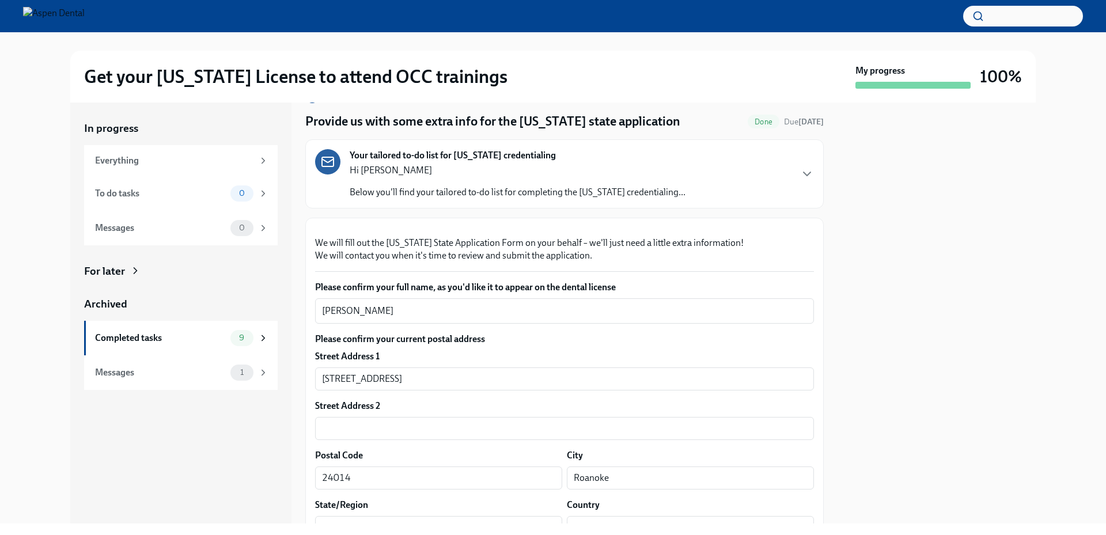
scroll to position [0, 0]
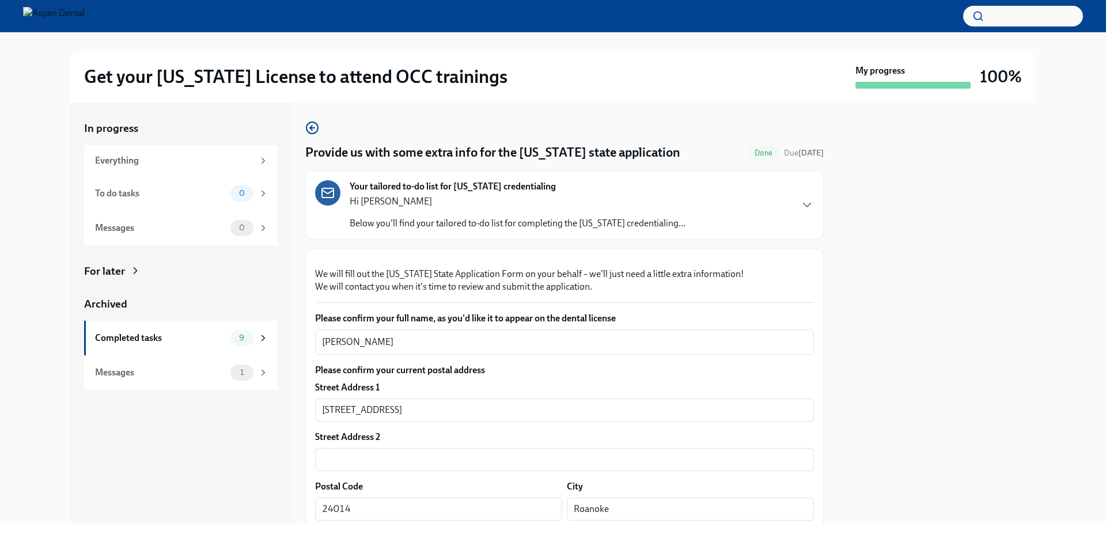
click at [26, 66] on div "Get your [US_STATE] License to attend OCC trainings My progress 100%" at bounding box center [552, 77] width 1069 height 52
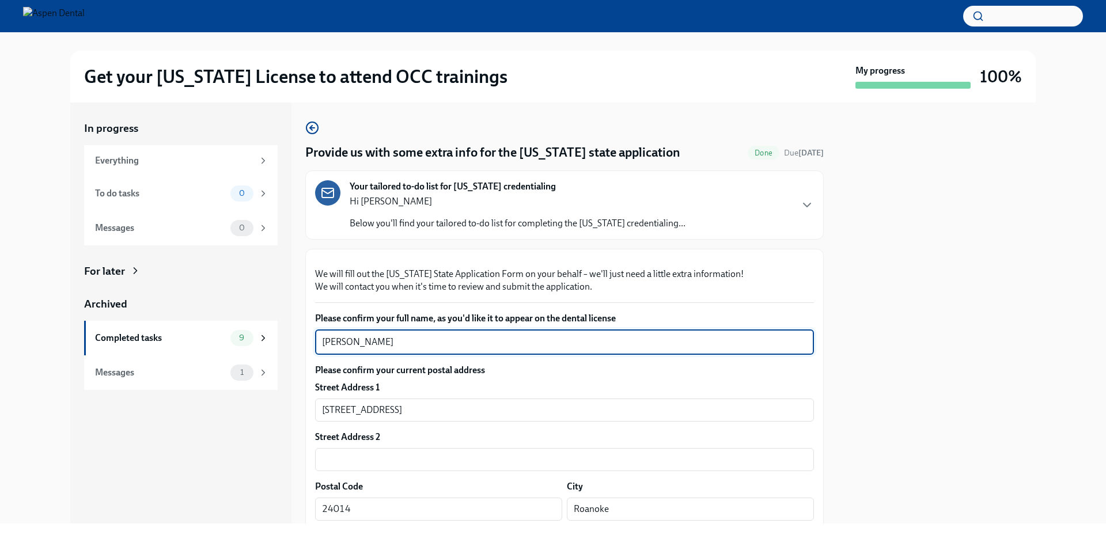
drag, startPoint x: 395, startPoint y: 477, endPoint x: 305, endPoint y: 471, distance: 90.1
click at [305, 471] on div "In progress Everything To do tasks 0 Messages 0 For later Archived Completed ta…" at bounding box center [552, 313] width 965 height 421
